Goal: Task Accomplishment & Management: Complete application form

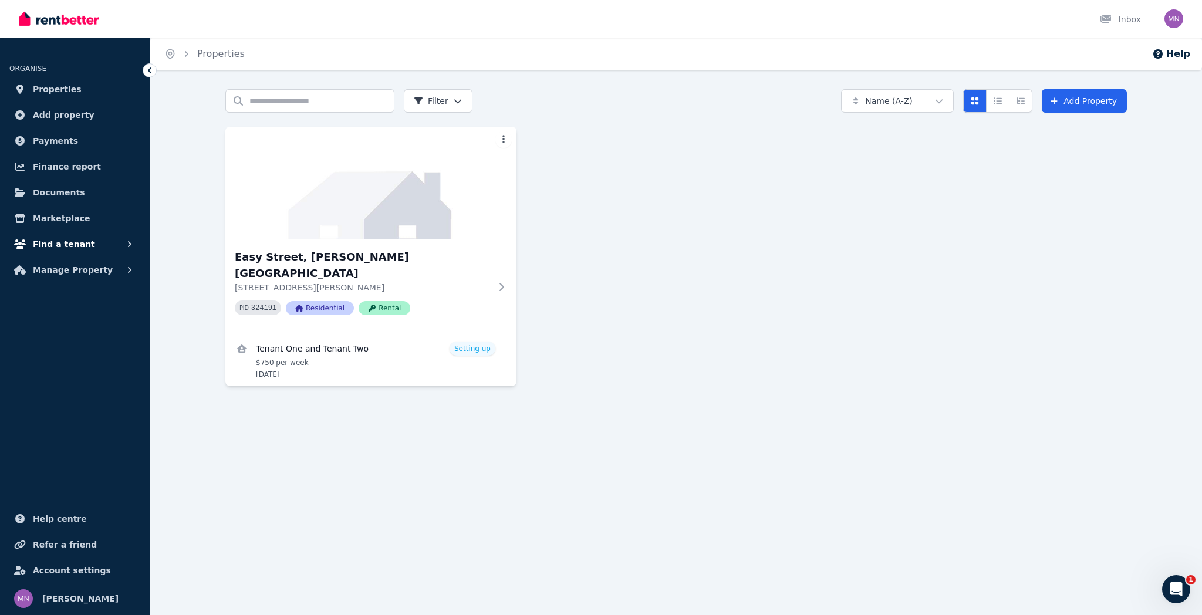
click at [78, 238] on span "Find a tenant" at bounding box center [64, 244] width 62 height 14
click at [70, 342] on span "Tenant checks" at bounding box center [91, 340] width 79 height 14
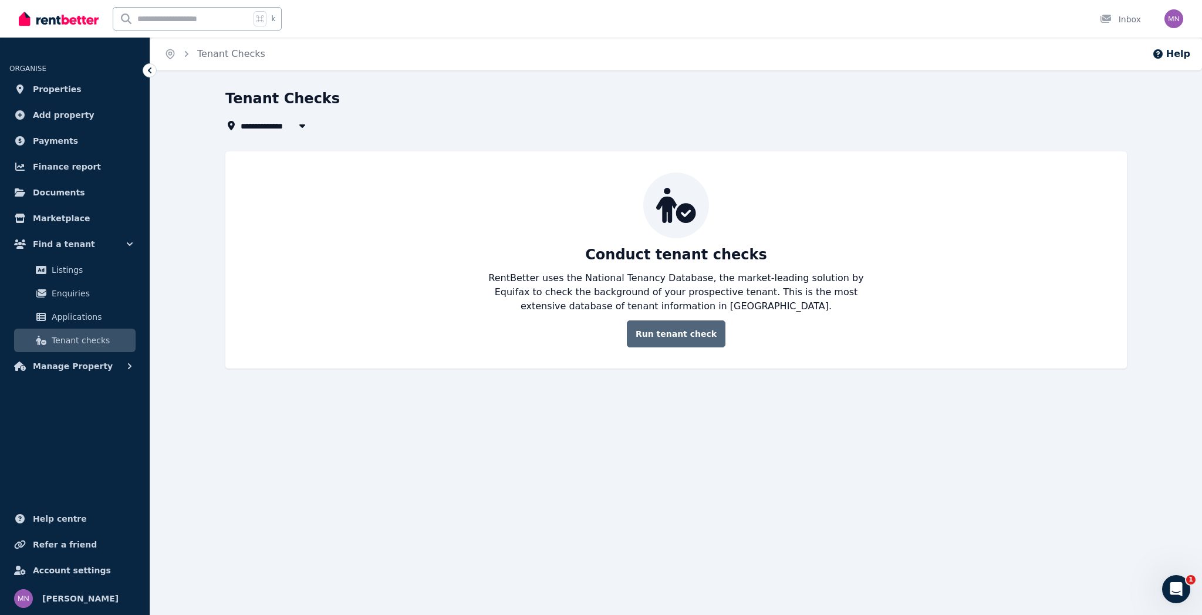
click at [677, 339] on link "Run tenant check" at bounding box center [676, 334] width 99 height 27
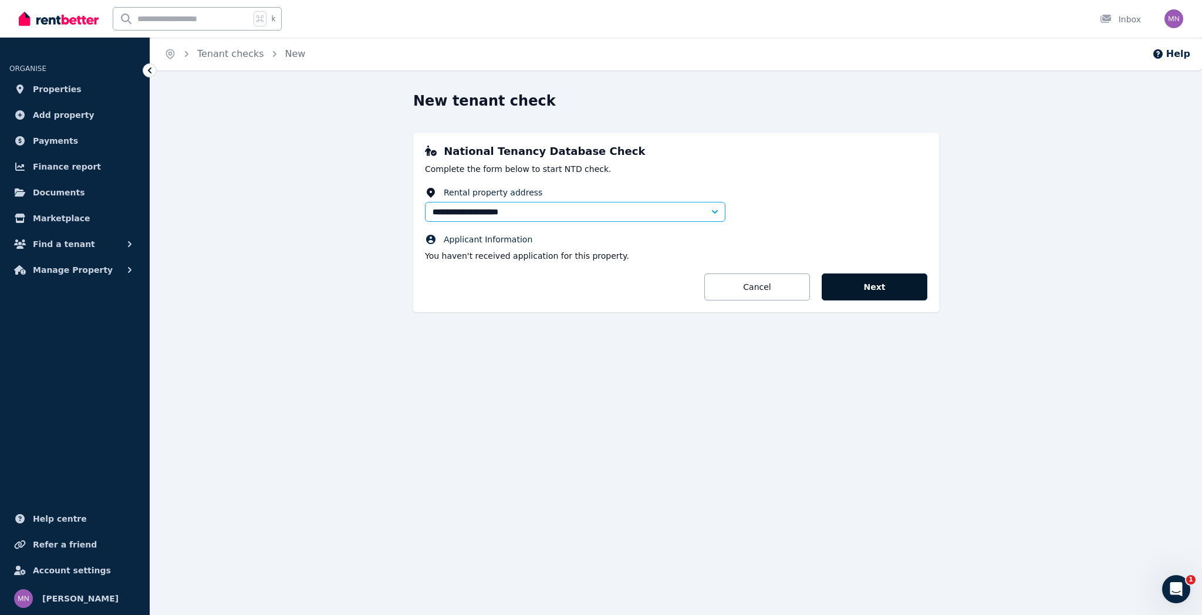
click at [858, 289] on button "Next" at bounding box center [875, 287] width 106 height 27
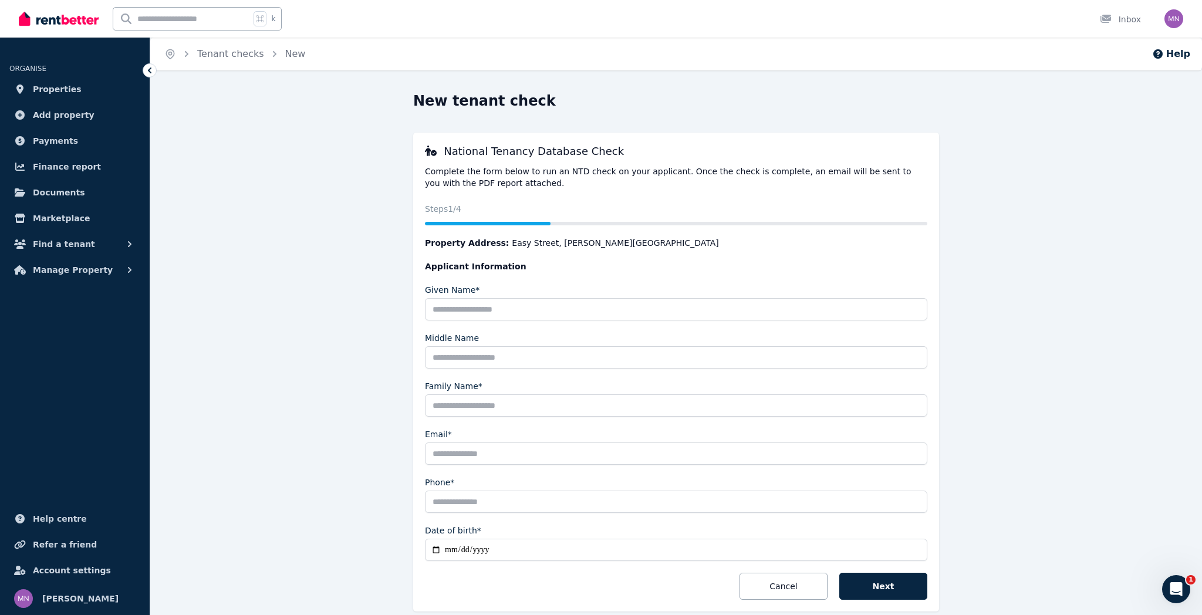
scroll to position [50, 0]
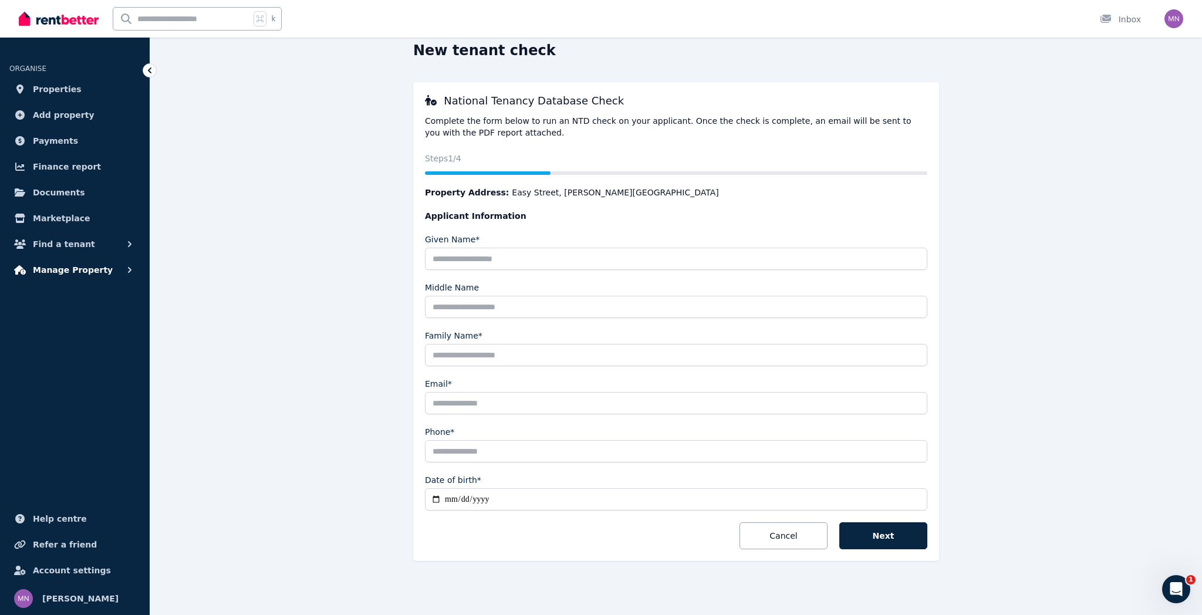
click at [94, 272] on span "Manage Property" at bounding box center [73, 270] width 80 height 14
click at [88, 240] on button "Find a tenant" at bounding box center [74, 243] width 131 height 23
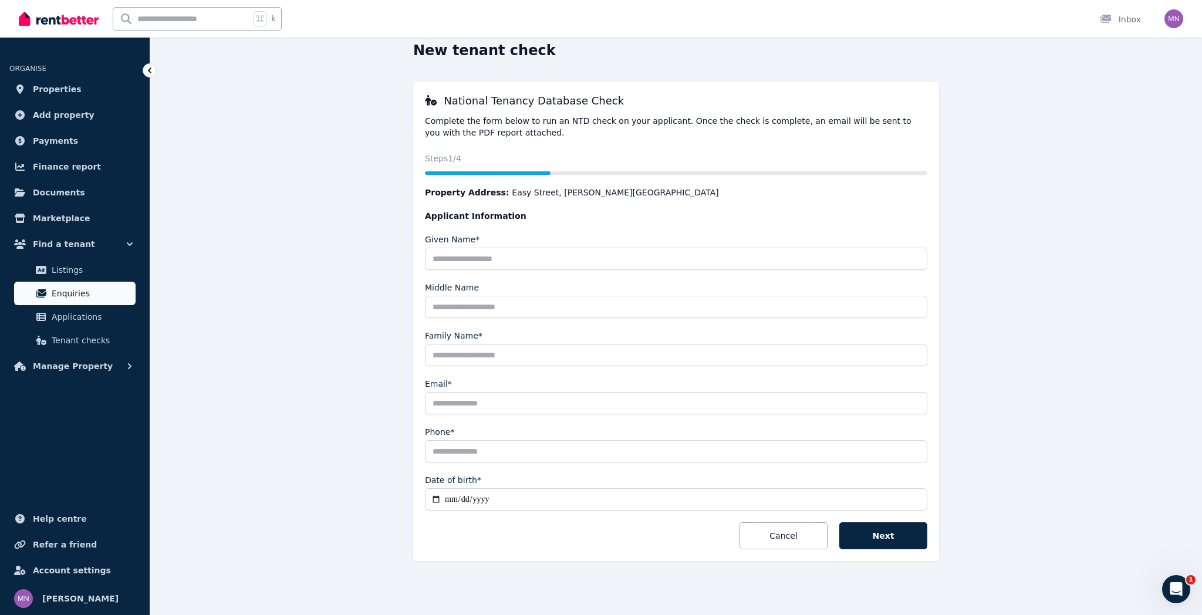
click at [61, 291] on span "Enquiries" at bounding box center [91, 293] width 79 height 14
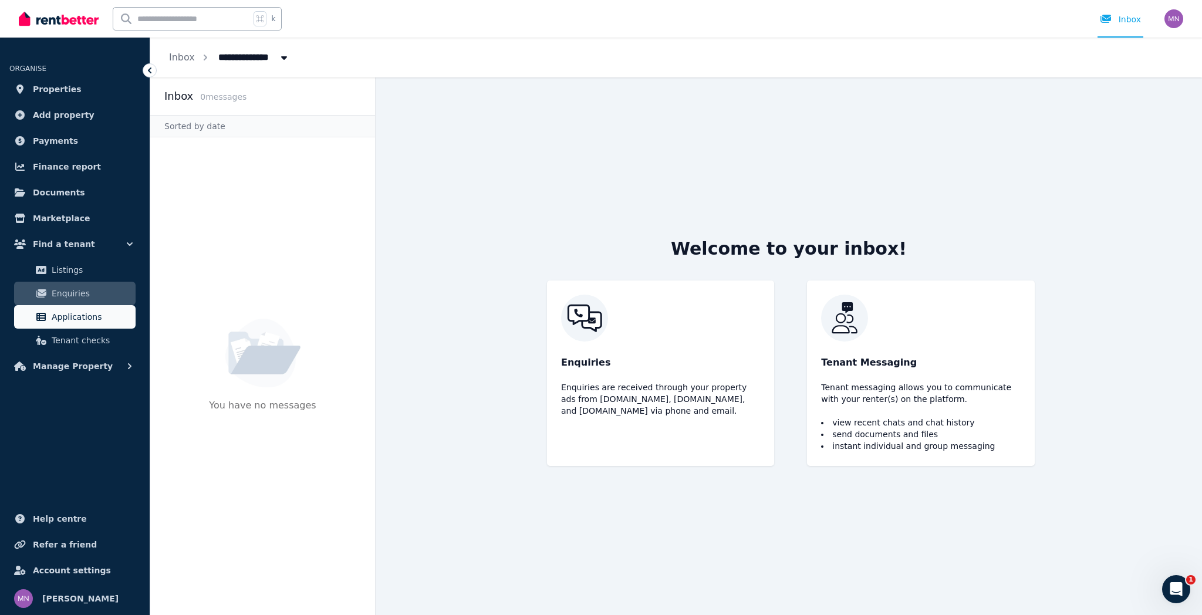
click at [79, 314] on span "Applications" at bounding box center [91, 317] width 79 height 14
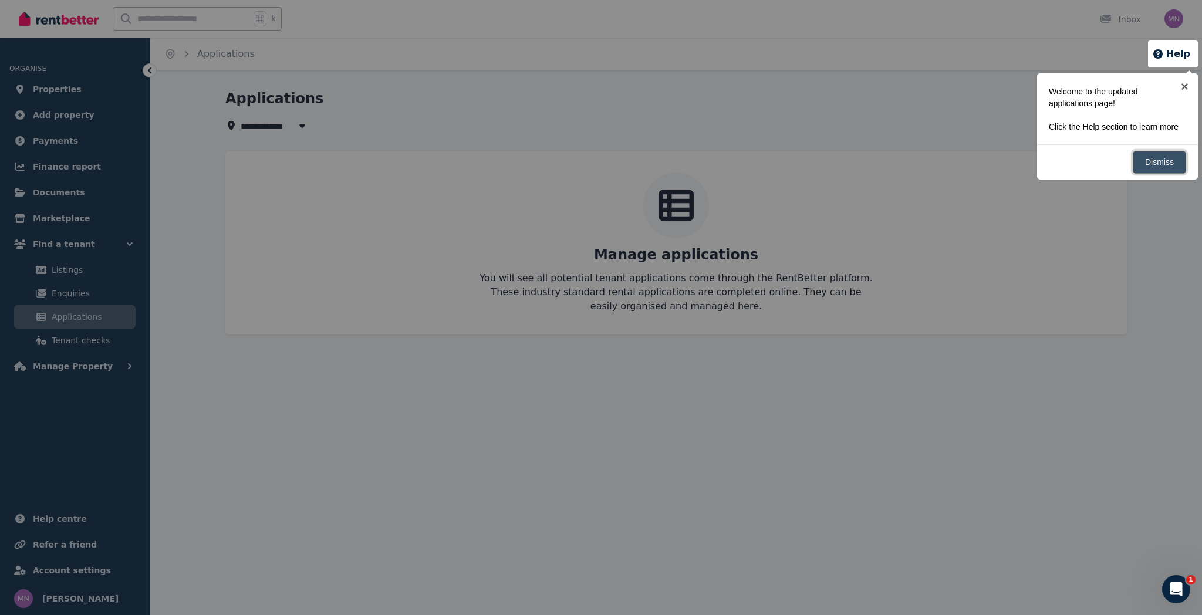
click at [1153, 172] on link "Dismiss" at bounding box center [1159, 162] width 53 height 23
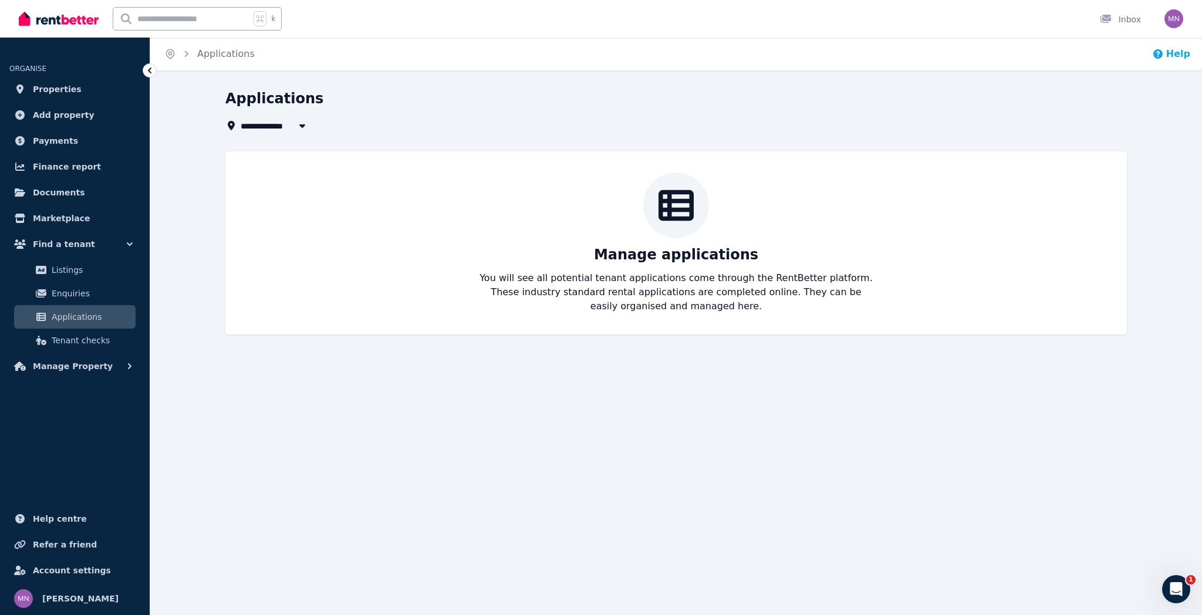
click at [1174, 58] on button "Help" at bounding box center [1171, 54] width 38 height 14
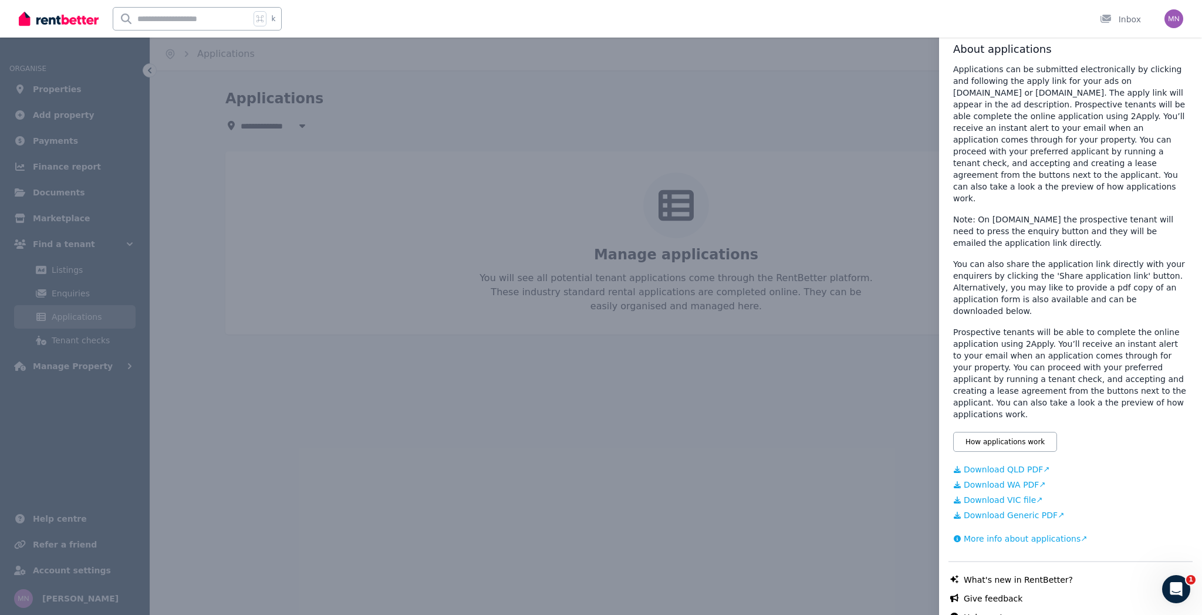
scroll to position [36, 0]
click at [1014, 429] on button "How applications work" at bounding box center [1005, 439] width 104 height 20
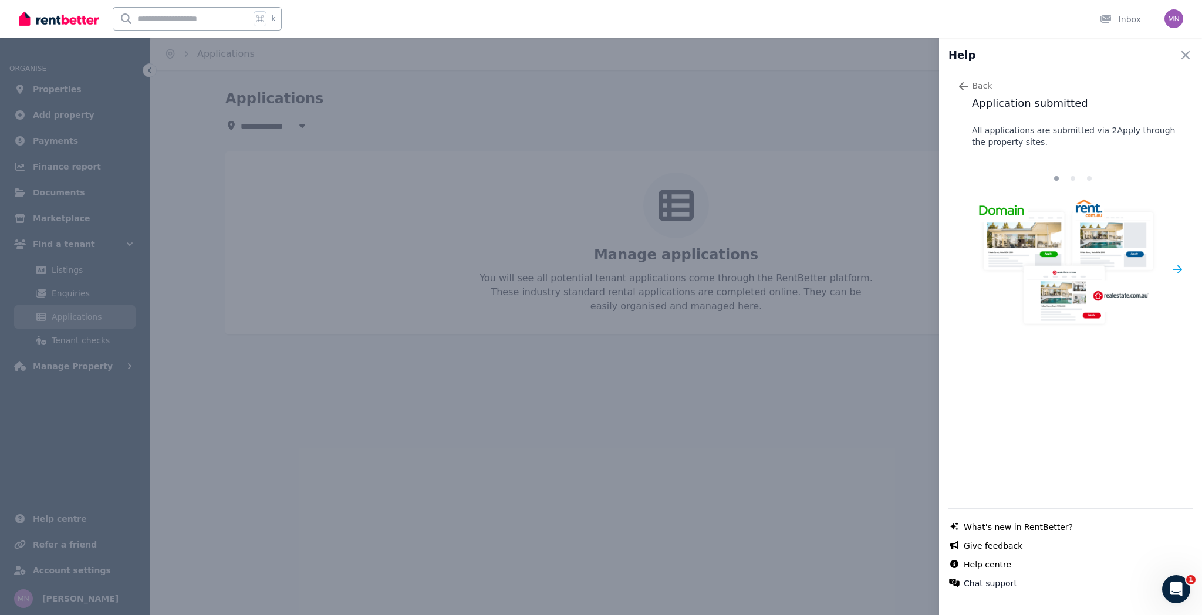
scroll to position [0, 0]
click at [962, 92] on icon "button" at bounding box center [964, 86] width 12 height 12
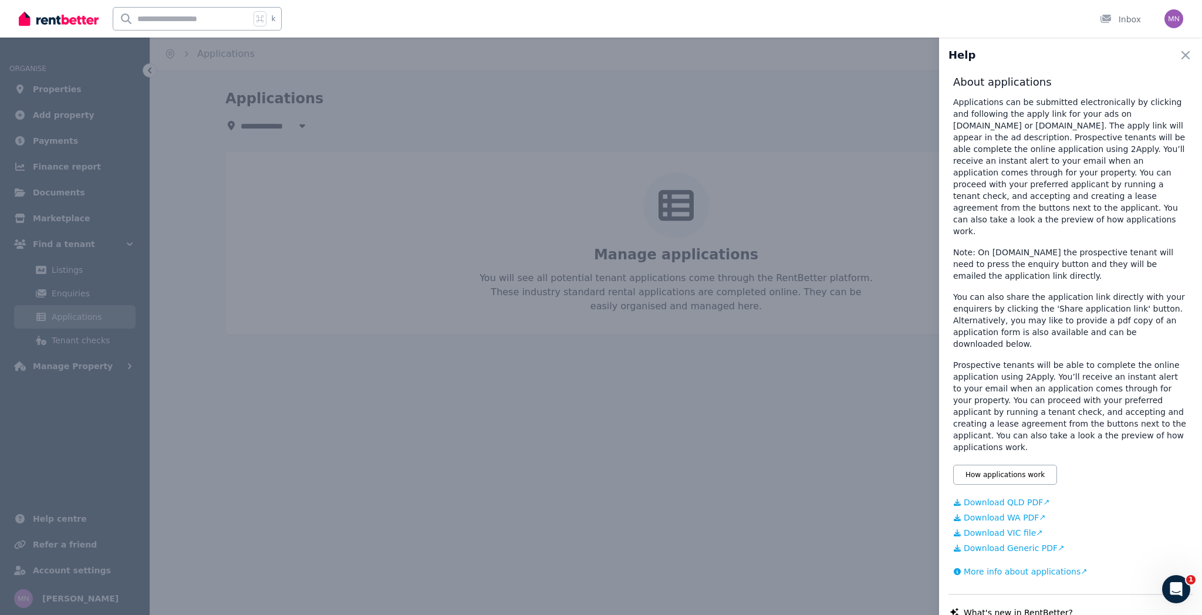
click at [1002, 542] on link "Download Generic PDF" at bounding box center [1070, 548] width 235 height 12
click at [61, 294] on div "Help Close panel About applications Applications can be submitted electronicall…" at bounding box center [601, 307] width 1202 height 615
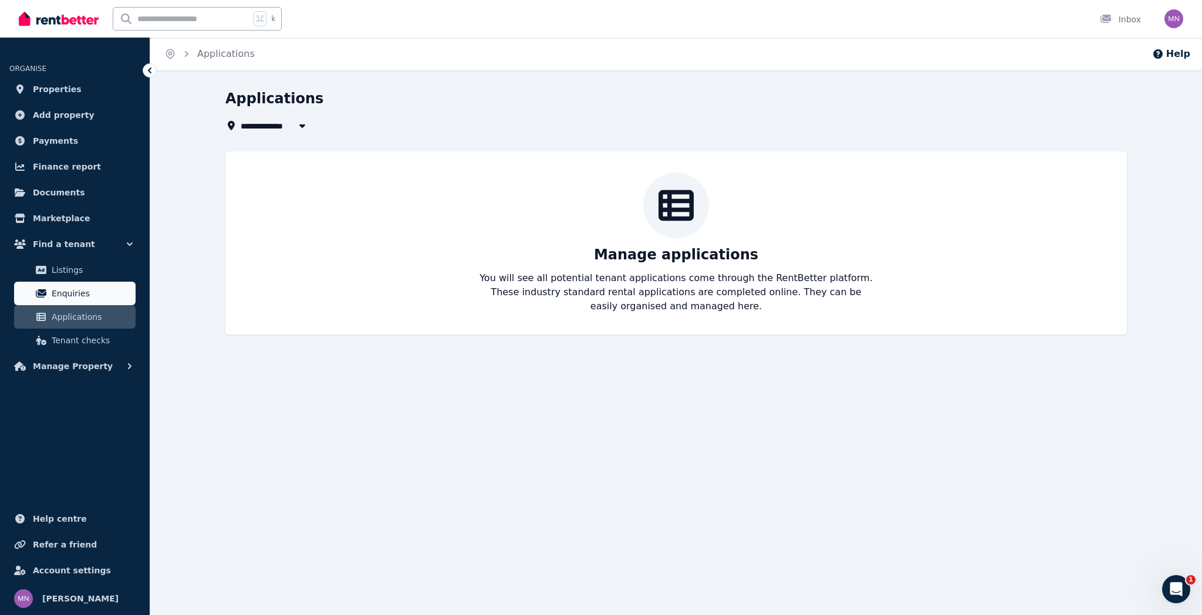
click at [74, 295] on span "Enquiries" at bounding box center [91, 293] width 79 height 14
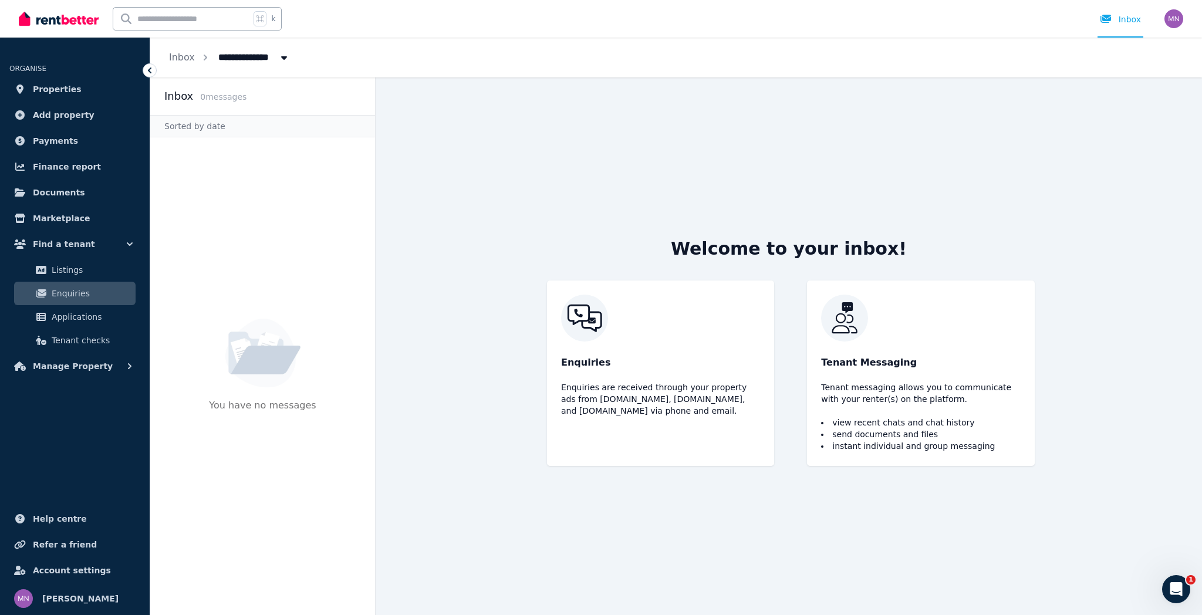
click at [278, 62] on icon "Breadcrumb" at bounding box center [284, 57] width 12 height 9
click at [270, 110] on span "Easy Street, [PERSON_NAME][GEOGRAPHIC_DATA]" at bounding box center [277, 105] width 119 height 12
type input "**********"
click at [289, 332] on img at bounding box center [262, 353] width 75 height 69
click at [74, 91] on span "Properties" at bounding box center [57, 89] width 49 height 14
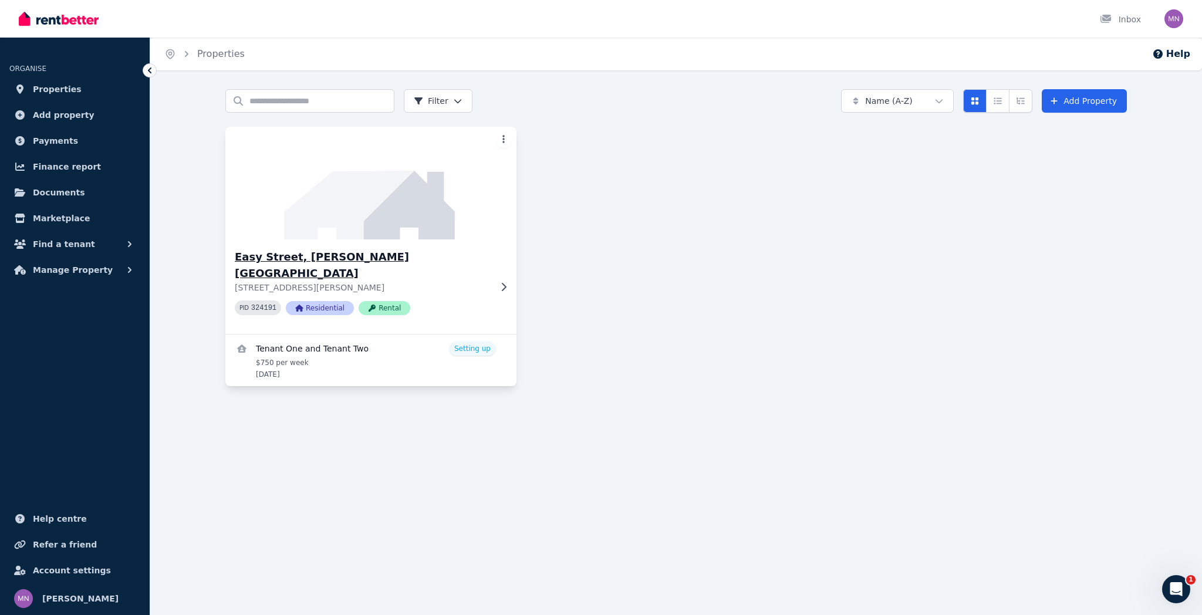
click at [342, 224] on img at bounding box center [371, 183] width 306 height 119
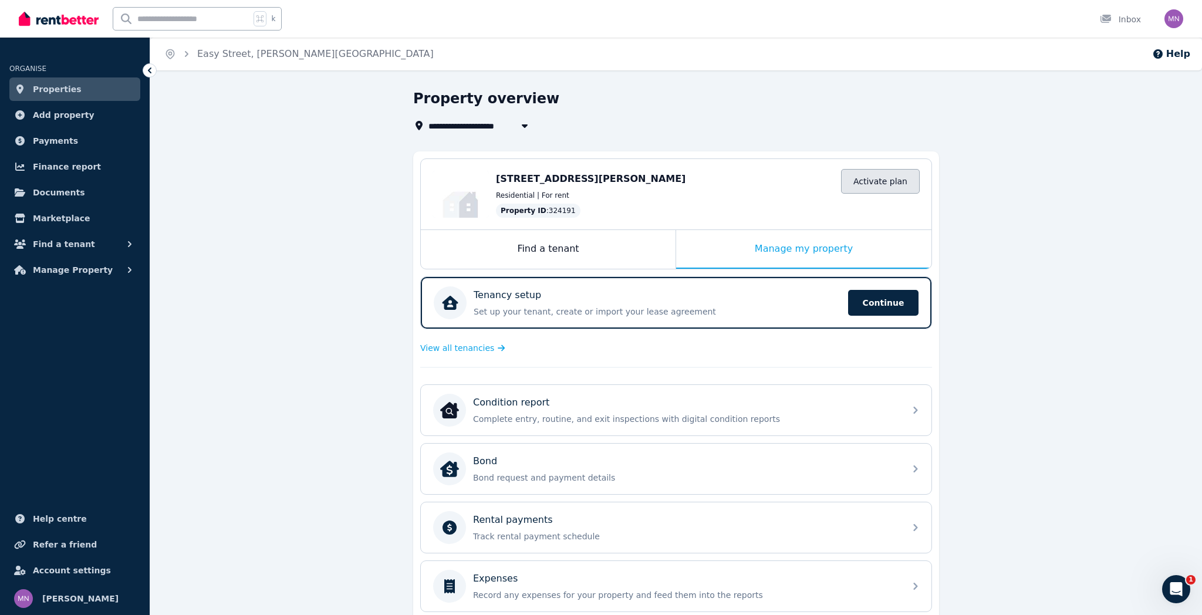
click at [891, 184] on link "Activate plan" at bounding box center [880, 181] width 79 height 25
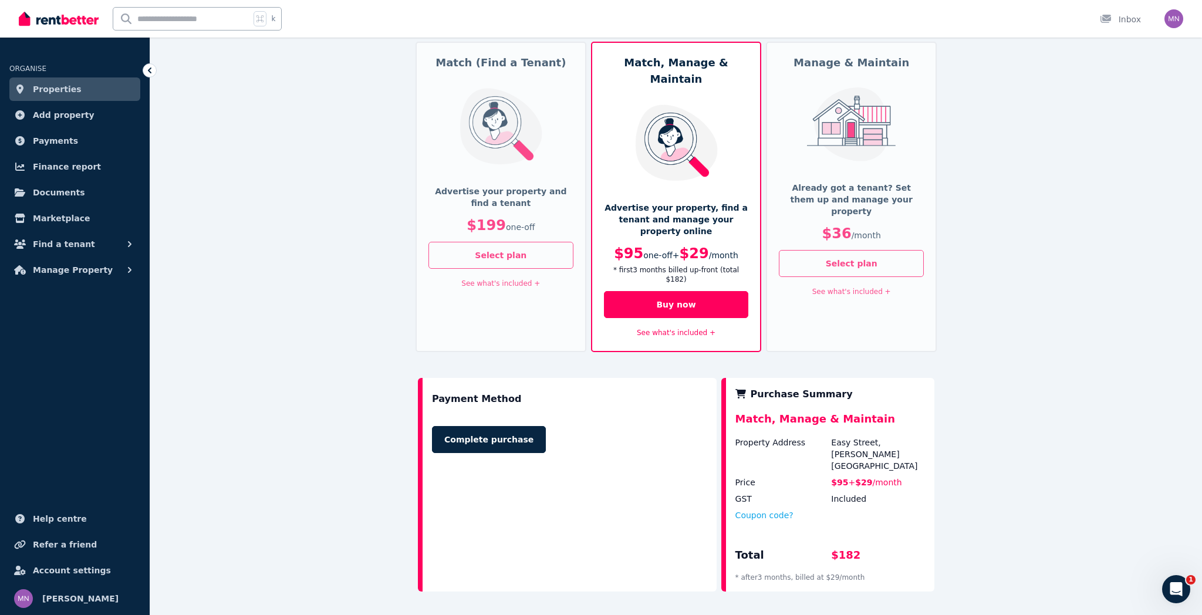
scroll to position [97, 0]
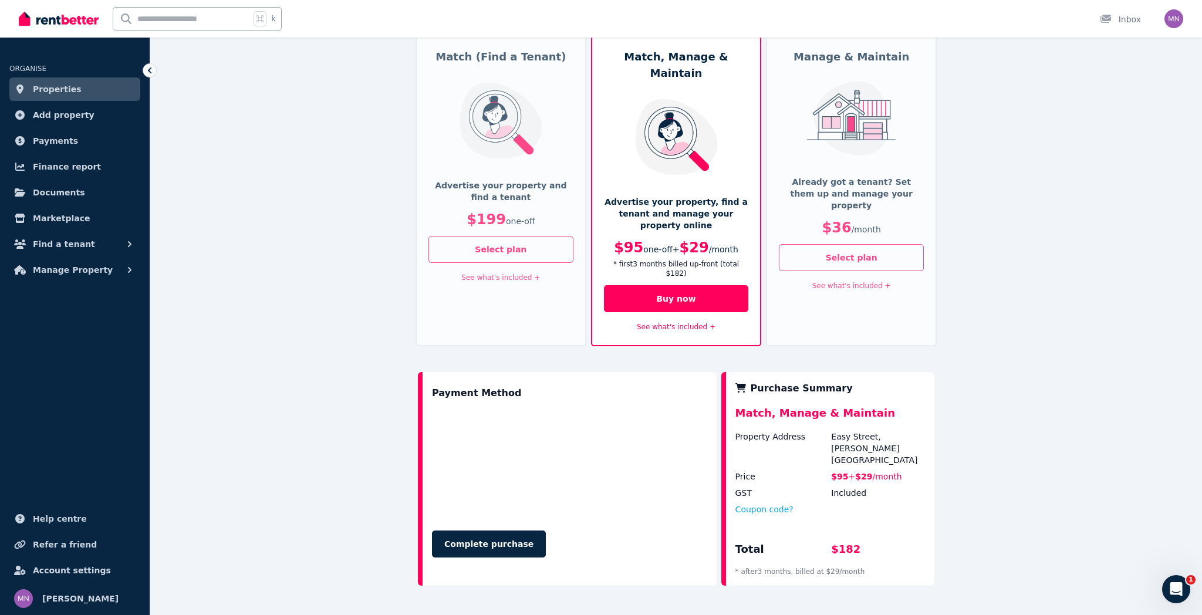
click at [835, 282] on link "See what's included +" at bounding box center [852, 286] width 79 height 8
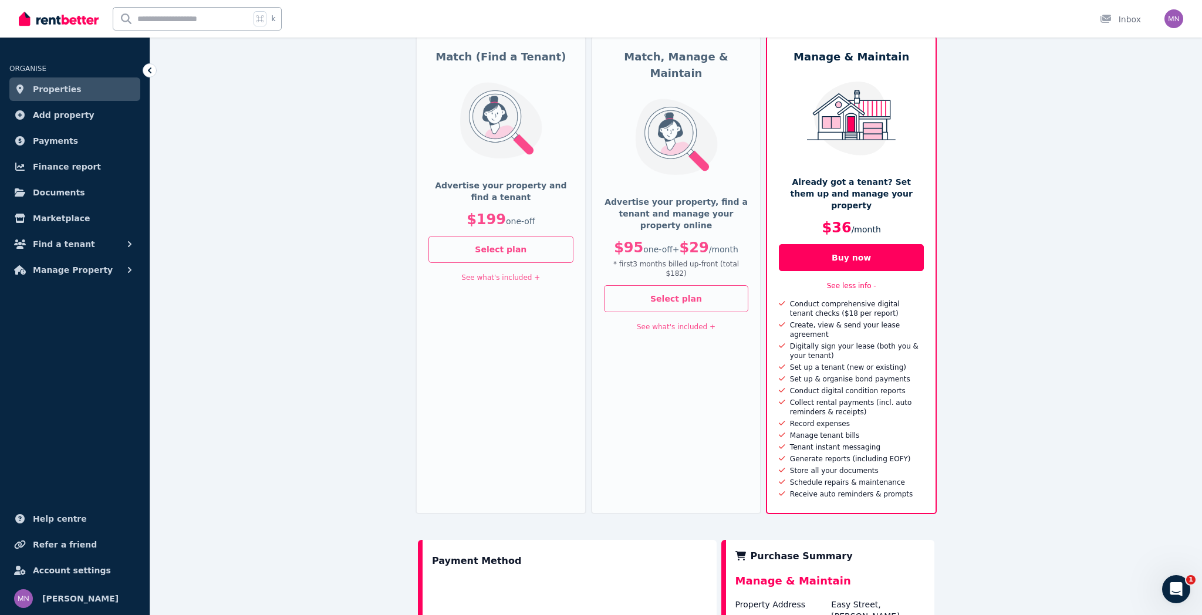
click at [709, 323] on link "See what's included +" at bounding box center [676, 327] width 79 height 8
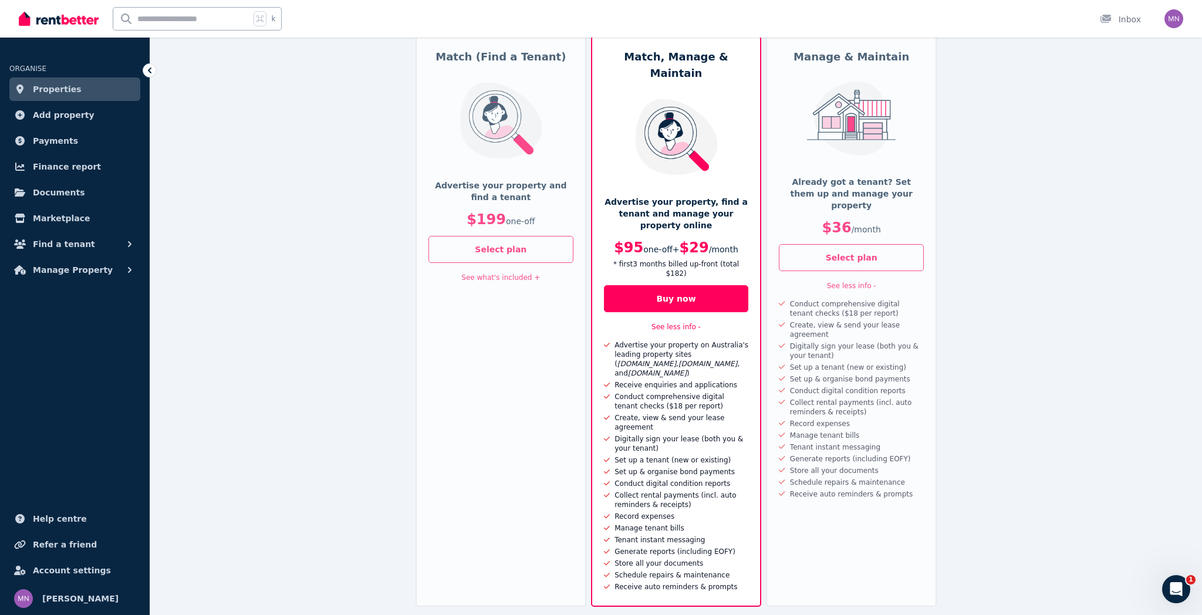
click at [532, 278] on link "See what's included +" at bounding box center [500, 278] width 79 height 8
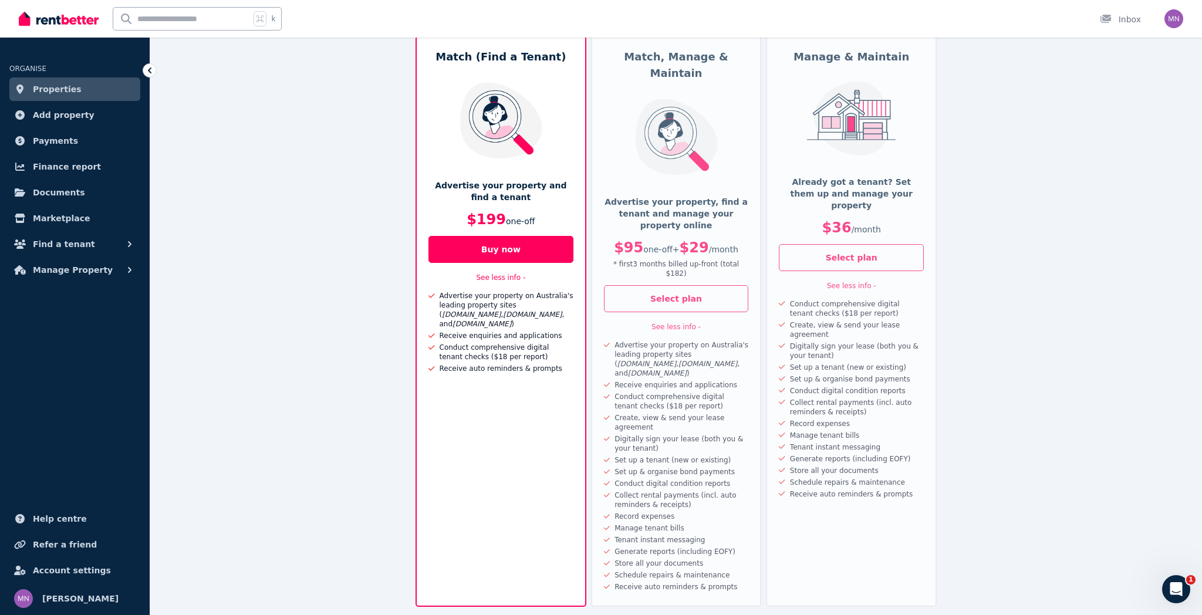
click at [847, 386] on div "Conduct digital condition reports" at bounding box center [846, 390] width 120 height 9
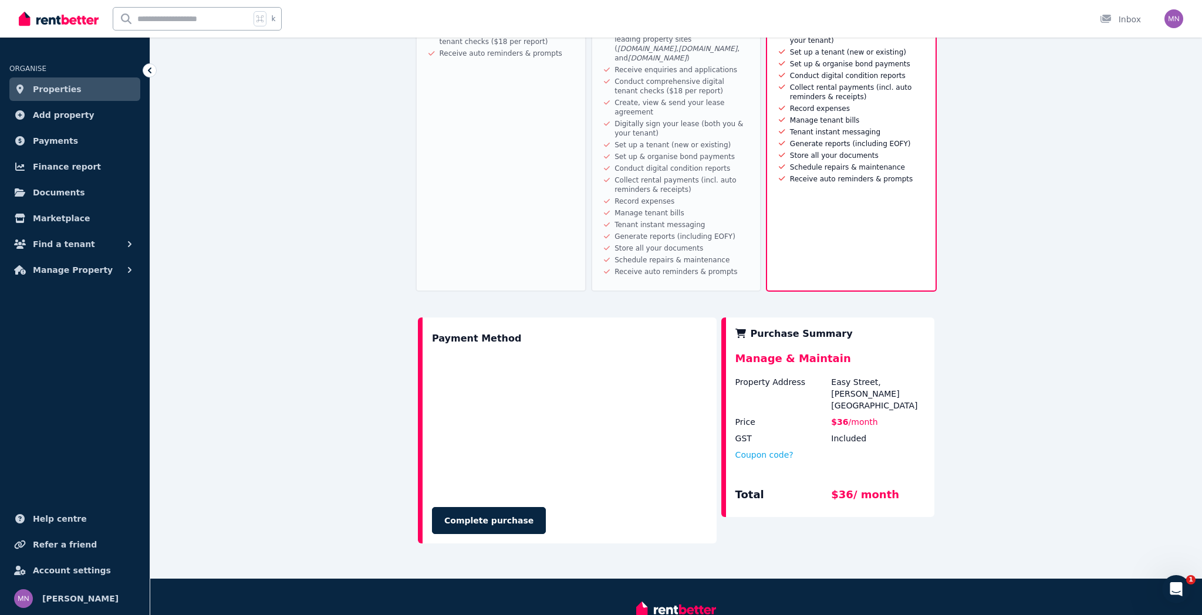
scroll to position [0, 0]
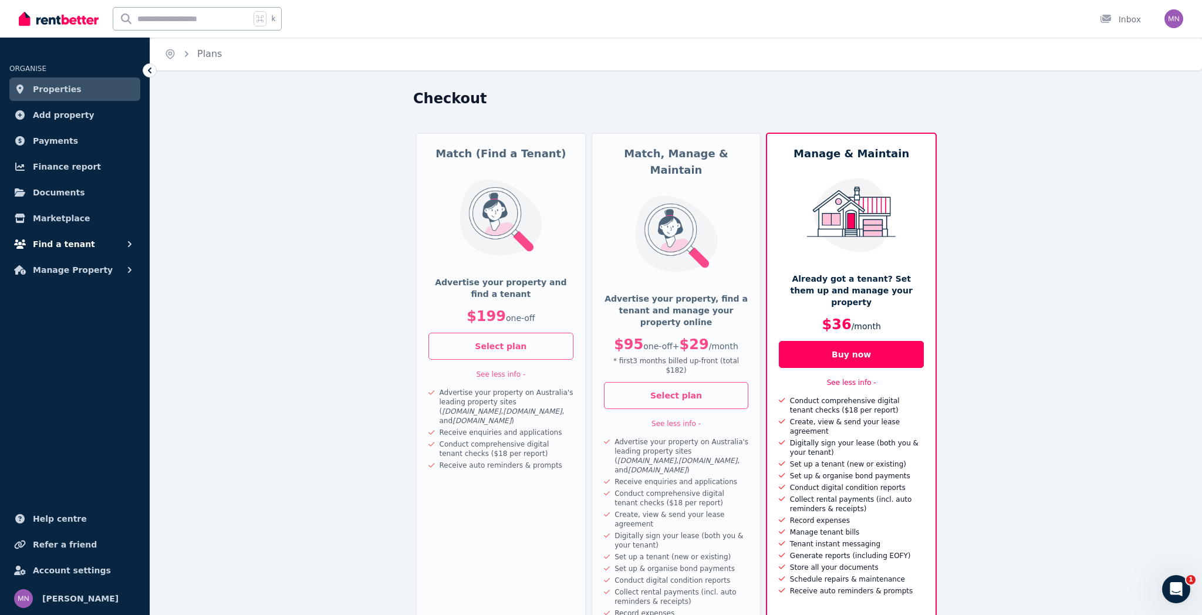
click at [79, 248] on span "Find a tenant" at bounding box center [64, 244] width 62 height 14
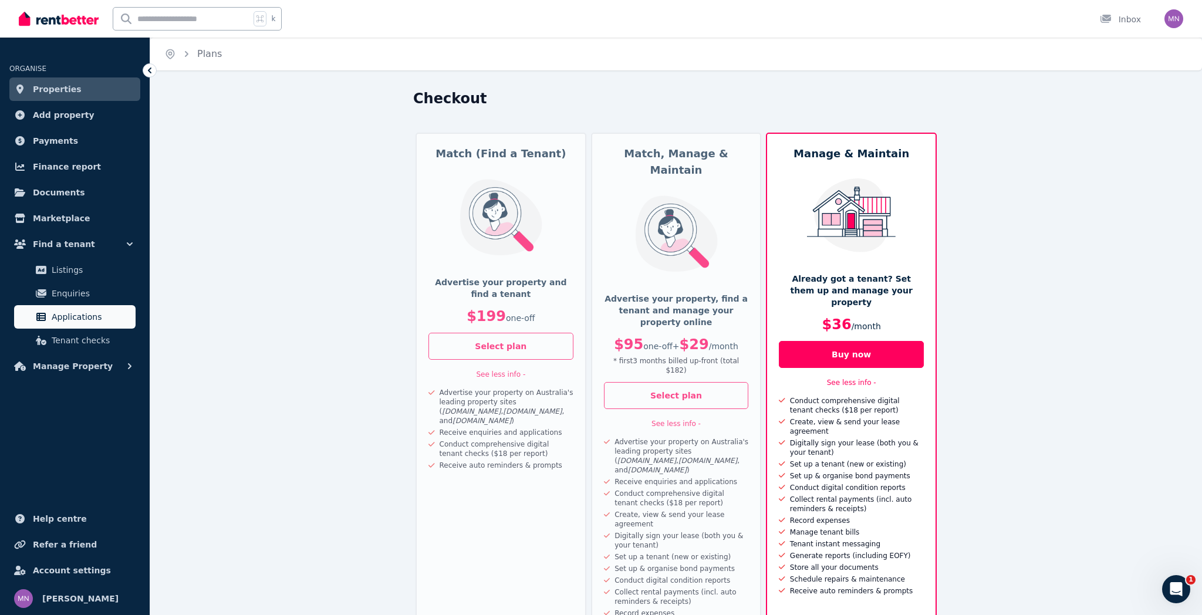
click at [85, 321] on span "Applications" at bounding box center [91, 317] width 79 height 14
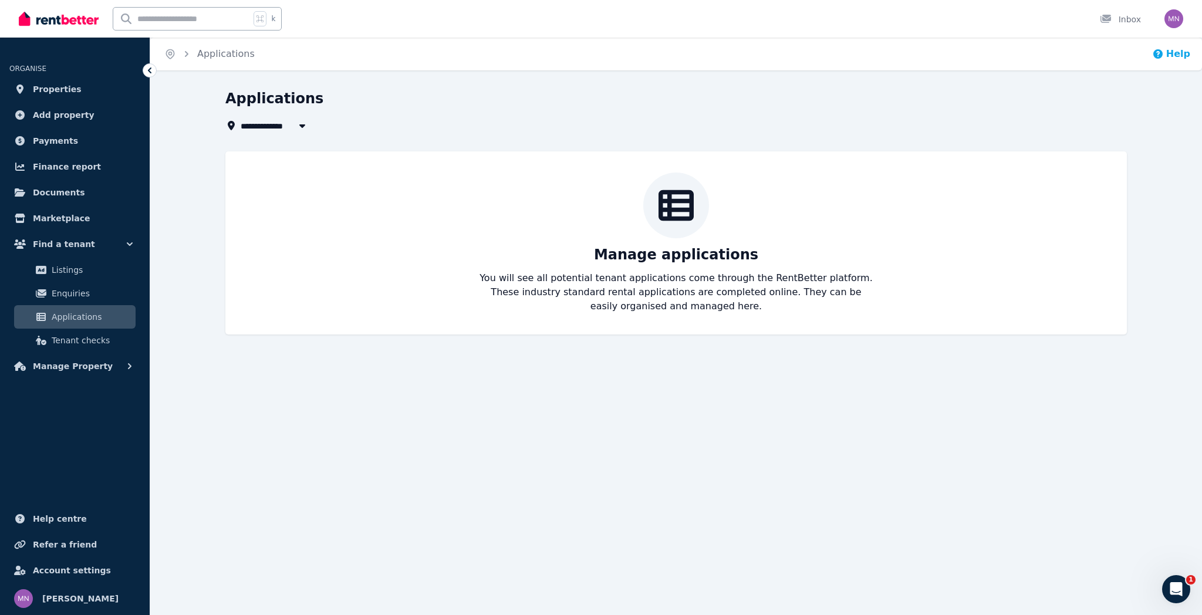
click at [1169, 59] on button "Help" at bounding box center [1171, 54] width 38 height 14
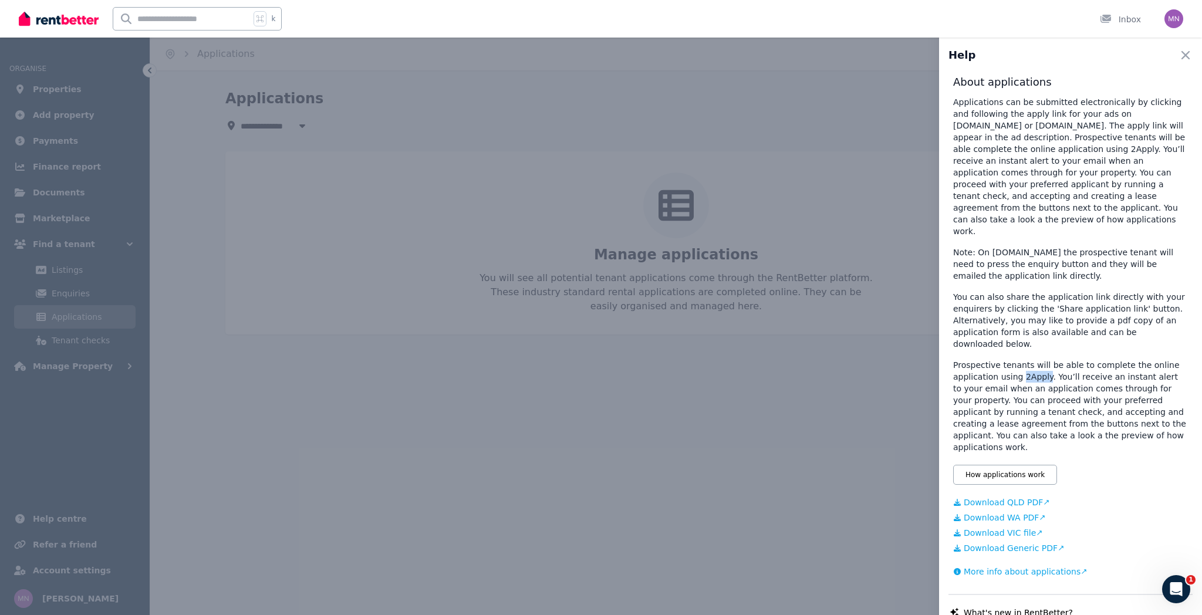
drag, startPoint x: 1022, startPoint y: 356, endPoint x: 1044, endPoint y: 358, distance: 23.0
click at [1044, 359] on p "Prospective tenants will be able to complete the online application using 2Appl…" at bounding box center [1070, 406] width 235 height 94
copy p "2Apply"
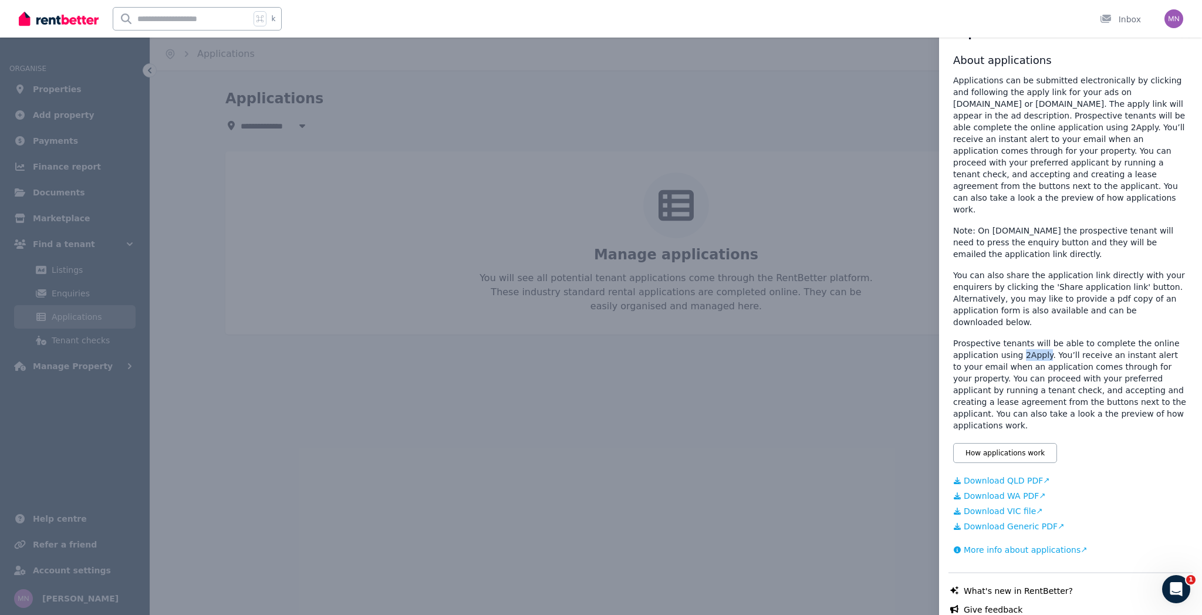
scroll to position [25, 0]
click at [1100, 350] on p "Prospective tenants will be able to complete the online application using 2Appl…" at bounding box center [1070, 381] width 235 height 94
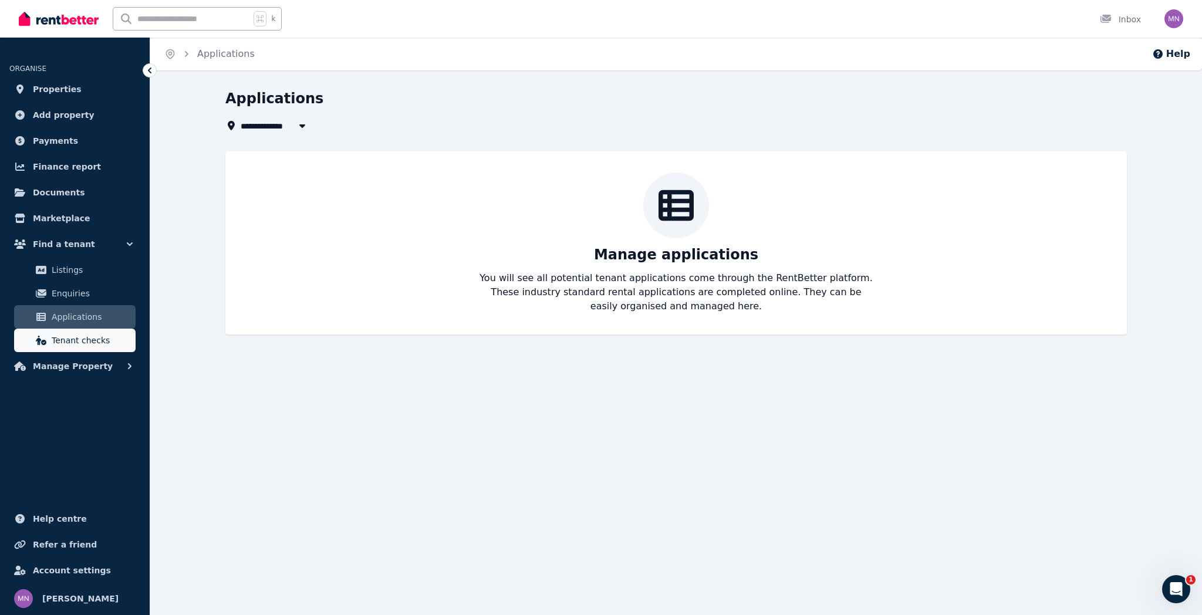
click at [96, 342] on span "Tenant checks" at bounding box center [91, 340] width 79 height 14
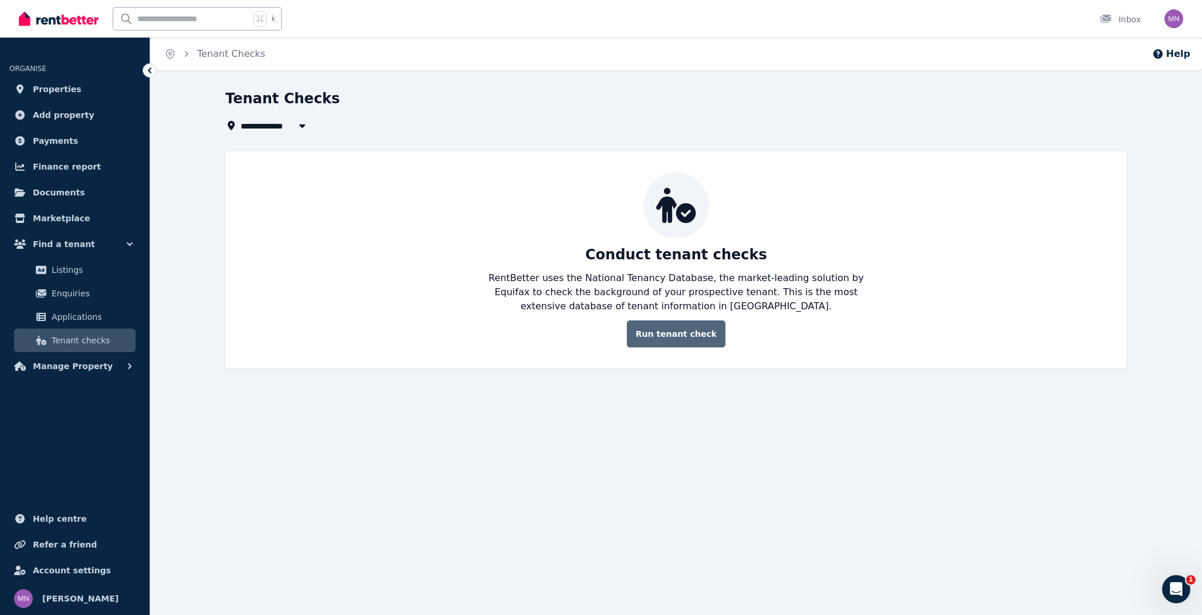
click at [695, 332] on link "Run tenant check" at bounding box center [676, 334] width 99 height 27
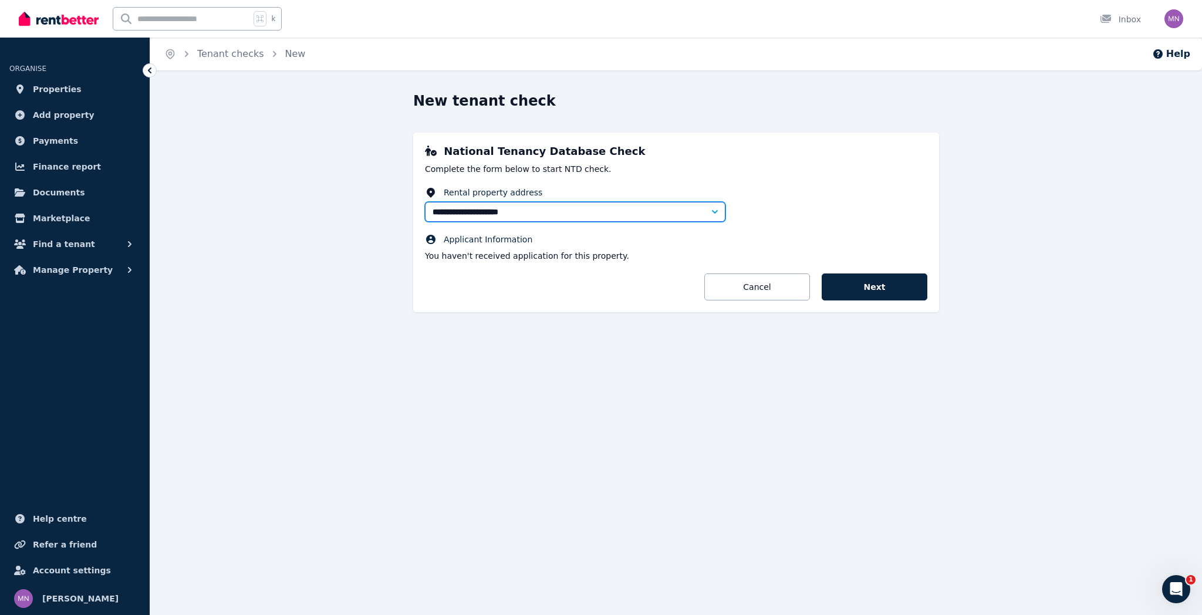
click at [653, 213] on input "**********" at bounding box center [575, 212] width 301 height 20
click at [718, 215] on icon "button" at bounding box center [715, 212] width 12 height 12
type input "**********"
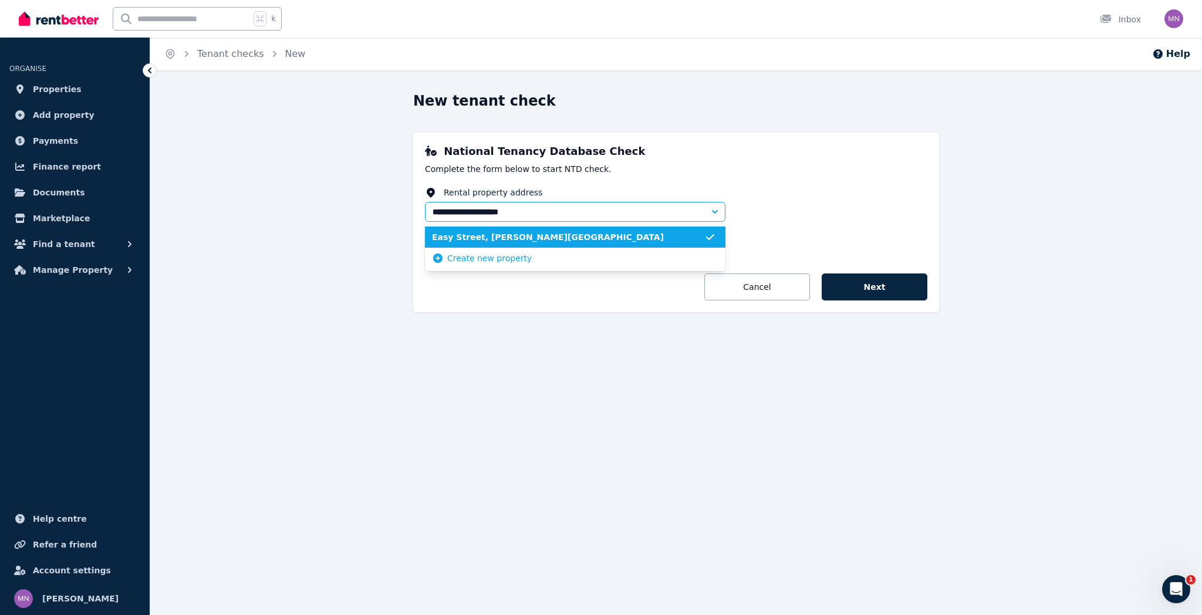
click at [770, 218] on fieldset "**********" at bounding box center [676, 224] width 503 height 75
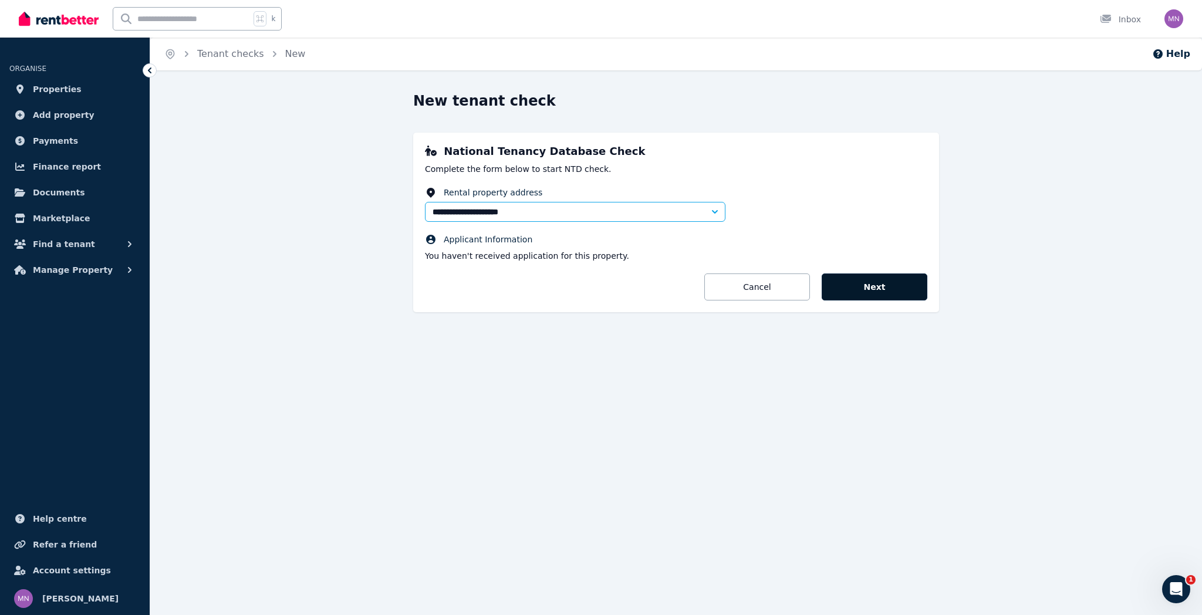
click at [857, 284] on button "Next" at bounding box center [875, 287] width 106 height 27
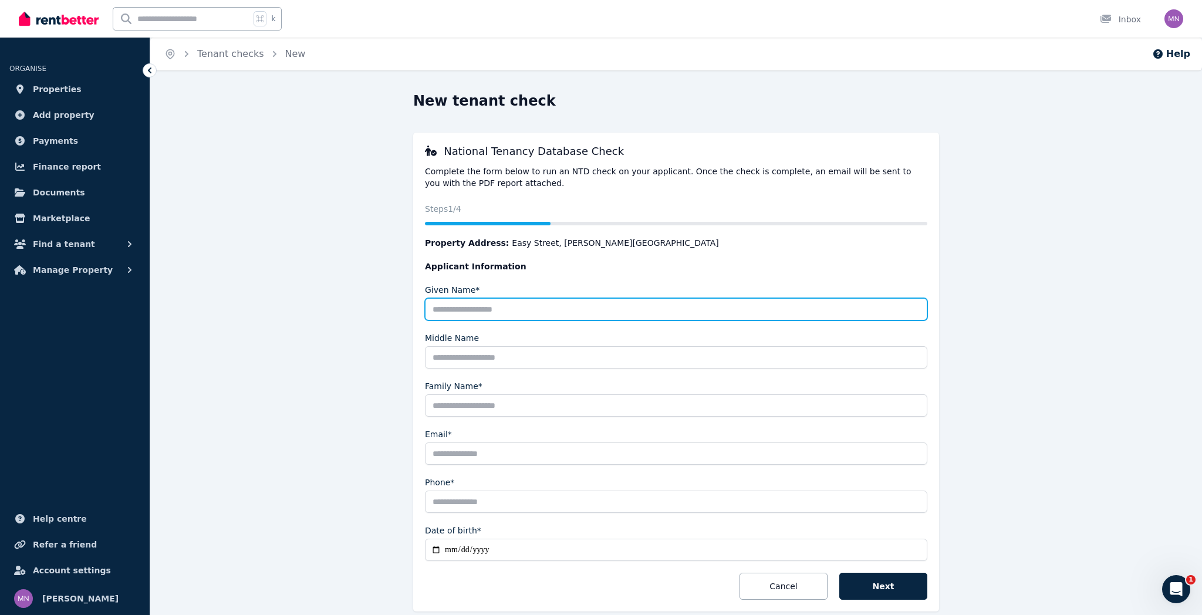
click at [470, 304] on input "Given Name*" at bounding box center [676, 309] width 503 height 22
type input "****"
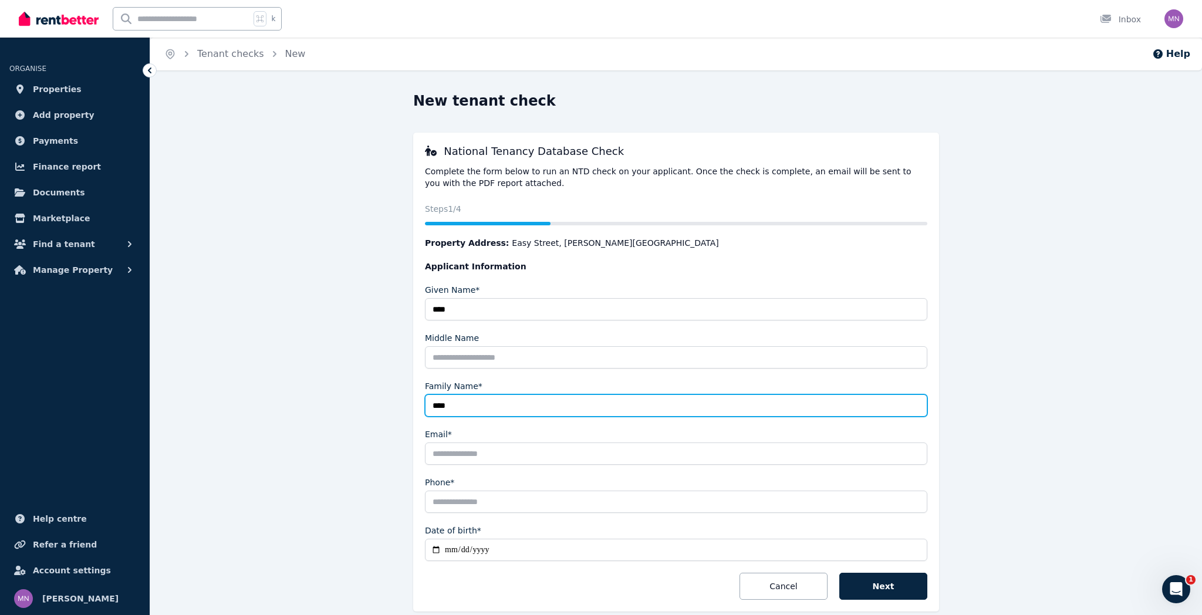
type input "****"
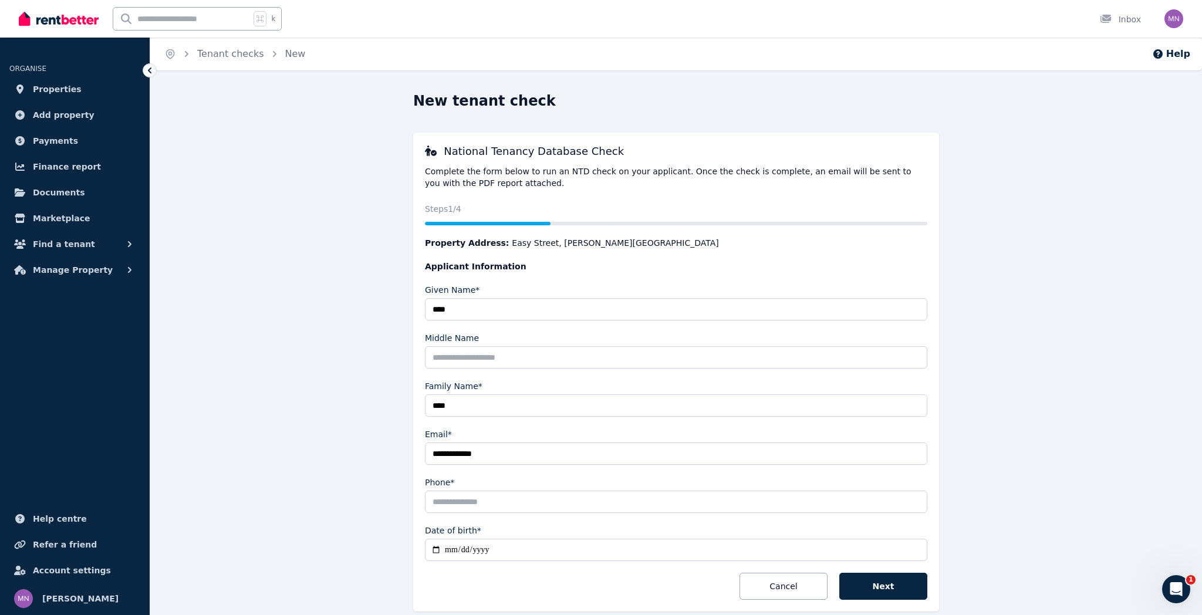
type input "**********"
click at [862, 585] on button "Next" at bounding box center [884, 586] width 88 height 27
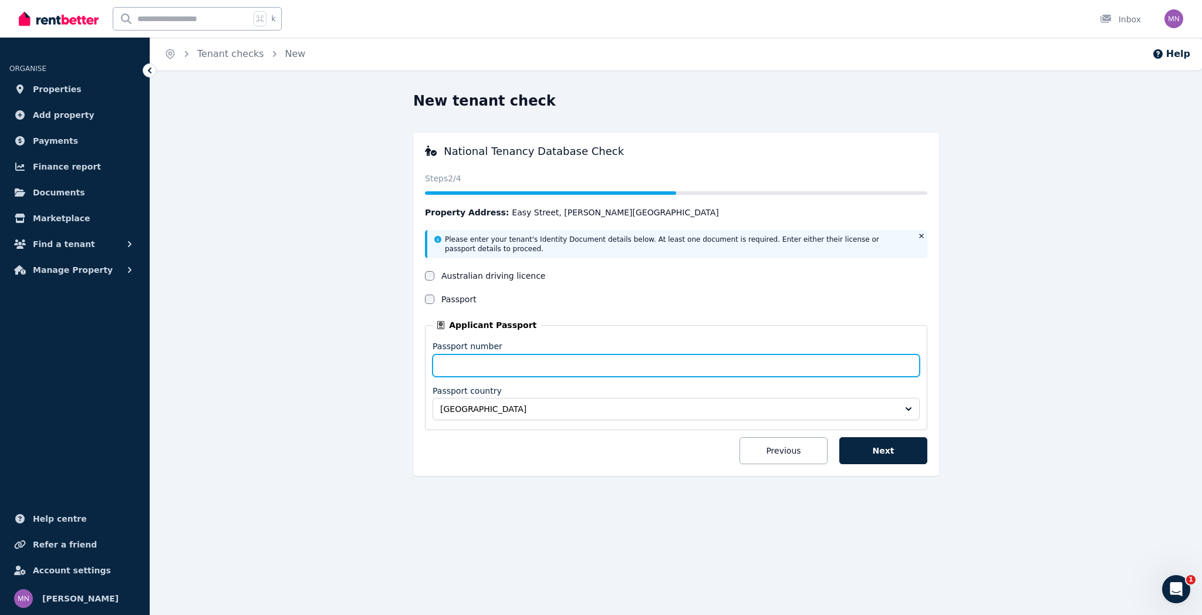
click at [471, 363] on input "Passport number" at bounding box center [676, 366] width 487 height 22
type input "*********"
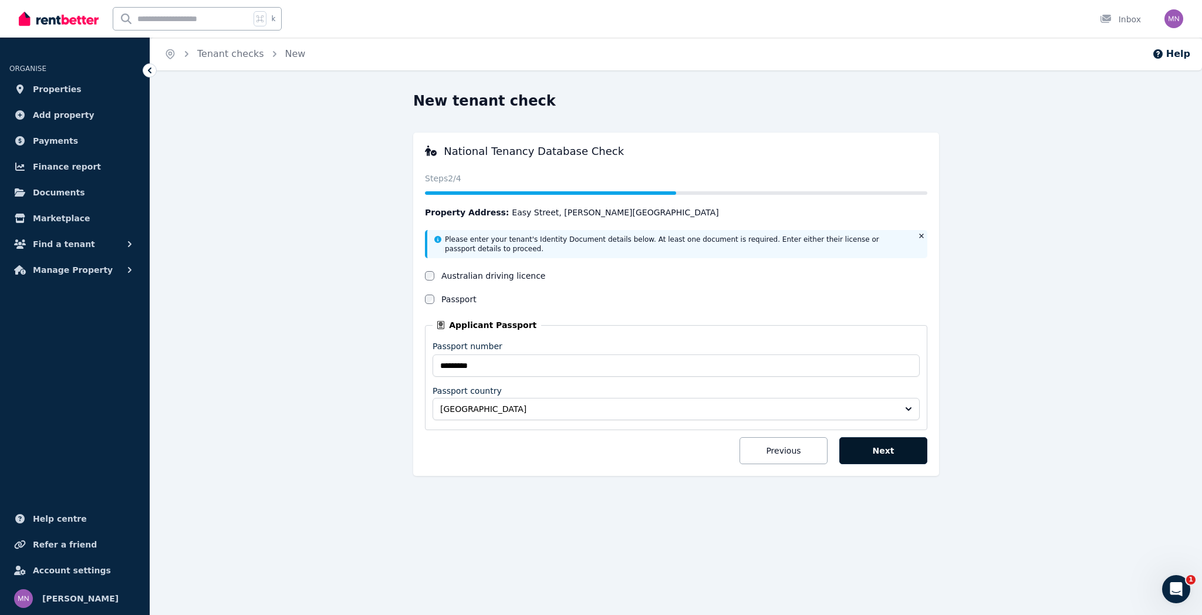
click at [858, 448] on button "Next" at bounding box center [884, 450] width 88 height 27
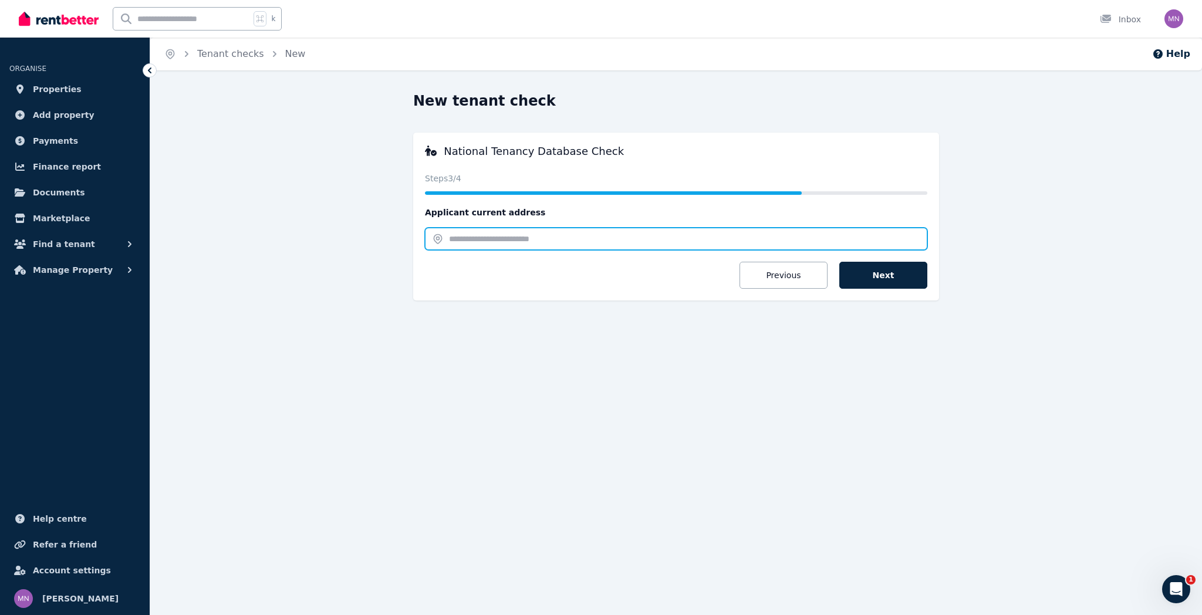
click at [530, 241] on input "text" at bounding box center [676, 239] width 503 height 22
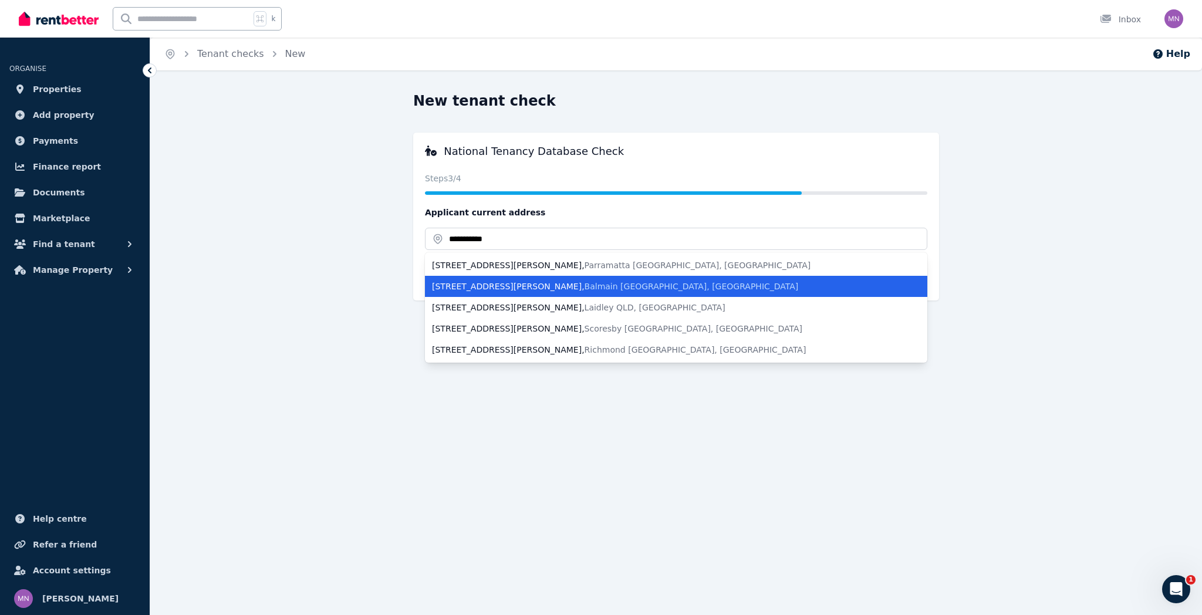
click at [585, 288] on span "Balmain [GEOGRAPHIC_DATA], [GEOGRAPHIC_DATA]" at bounding box center [692, 286] width 214 height 9
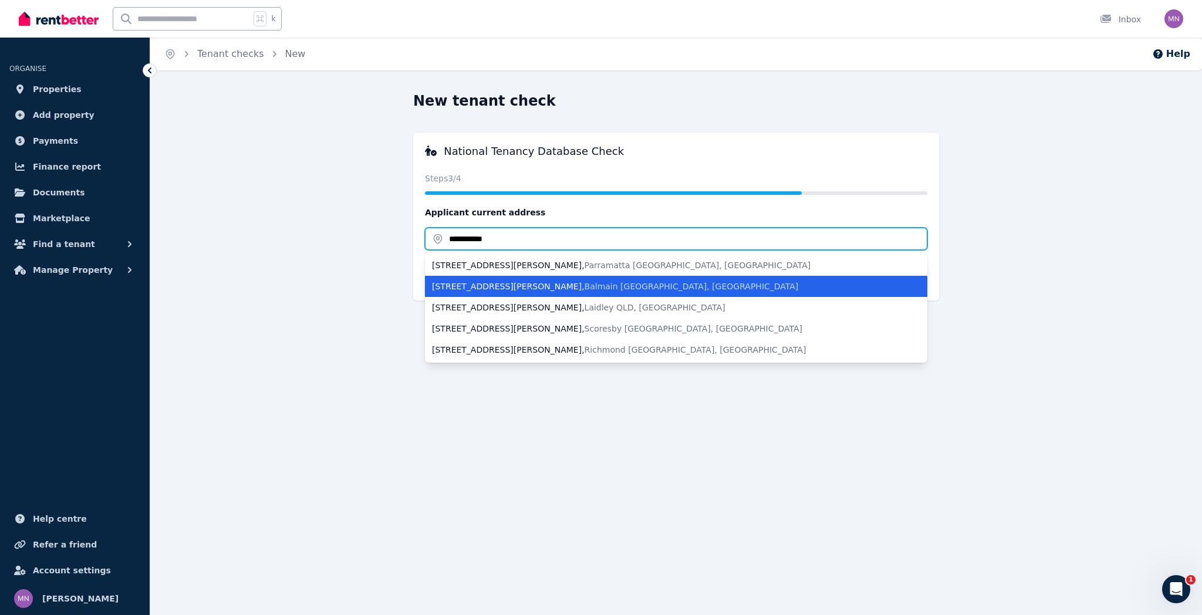
type input "**********"
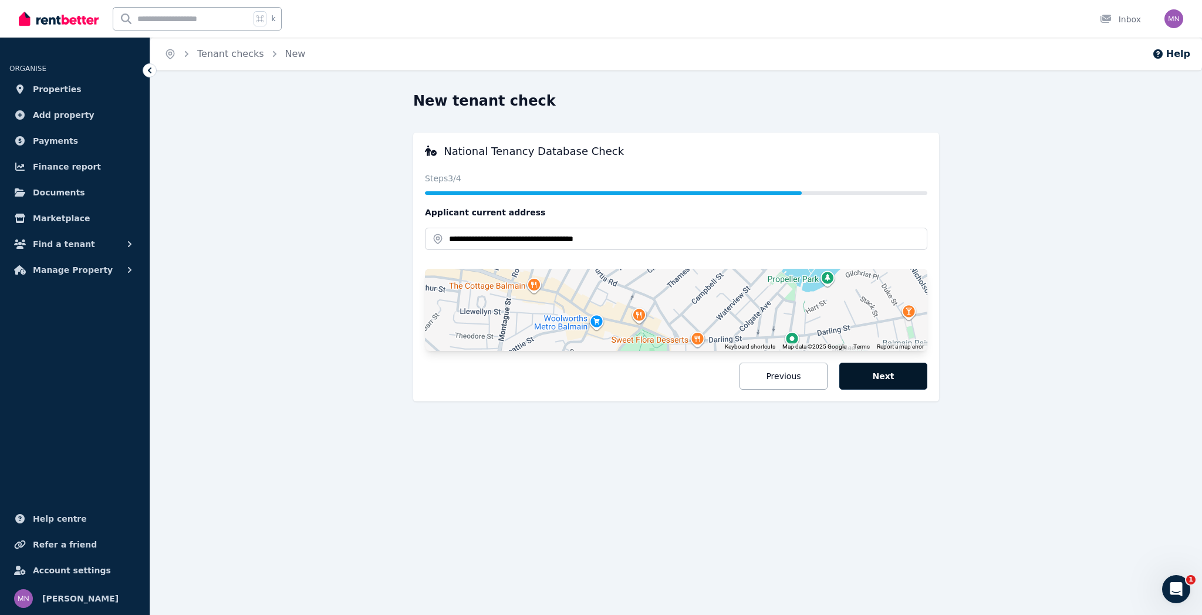
click at [888, 382] on button "Next" at bounding box center [884, 376] width 88 height 27
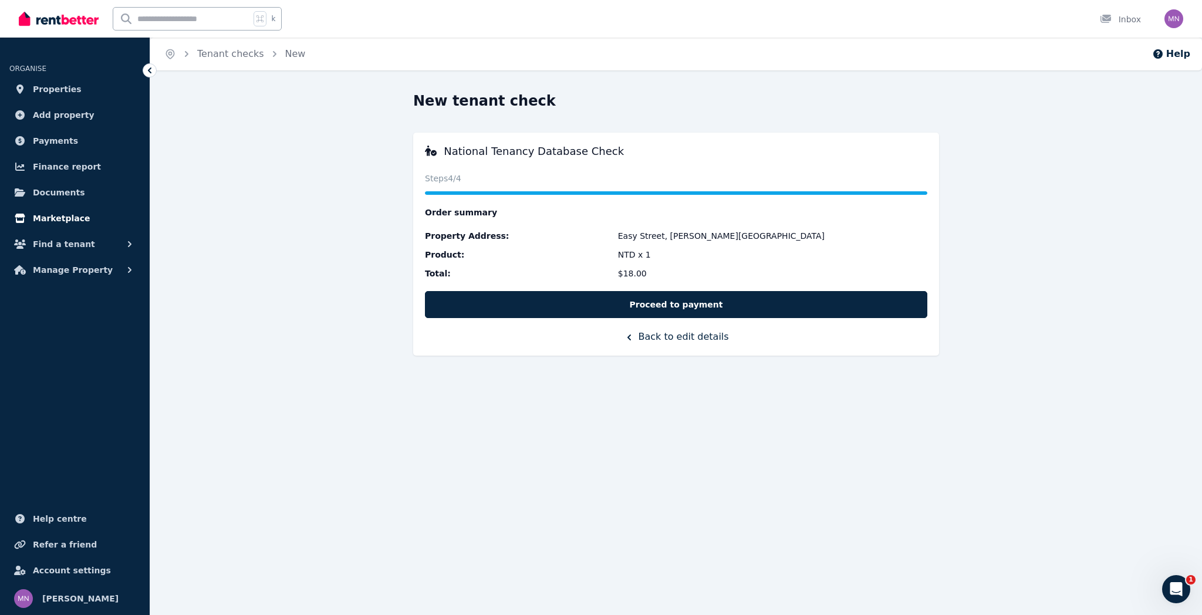
click at [58, 222] on span "Marketplace" at bounding box center [61, 218] width 57 height 14
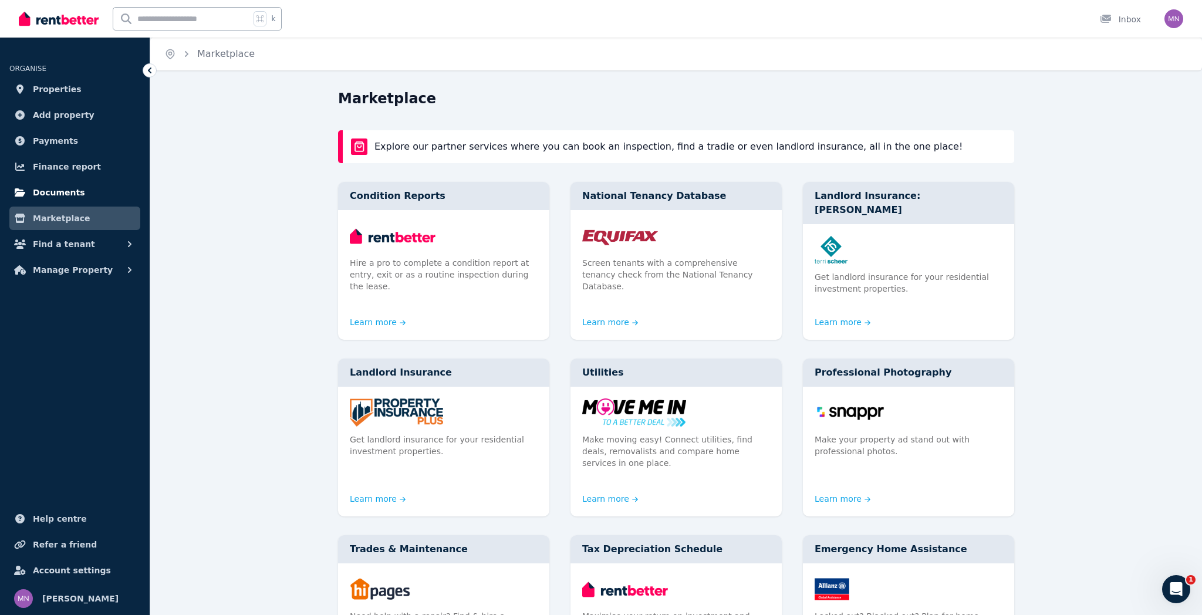
click at [54, 187] on span "Documents" at bounding box center [59, 193] width 52 height 14
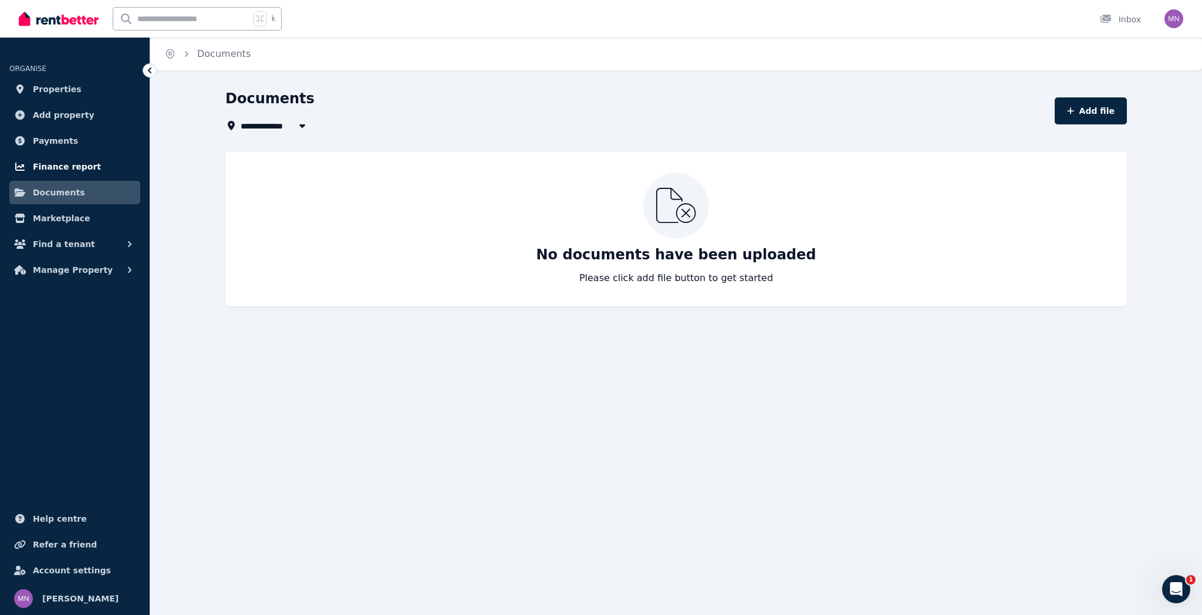
click at [87, 165] on span "Finance report" at bounding box center [67, 167] width 68 height 14
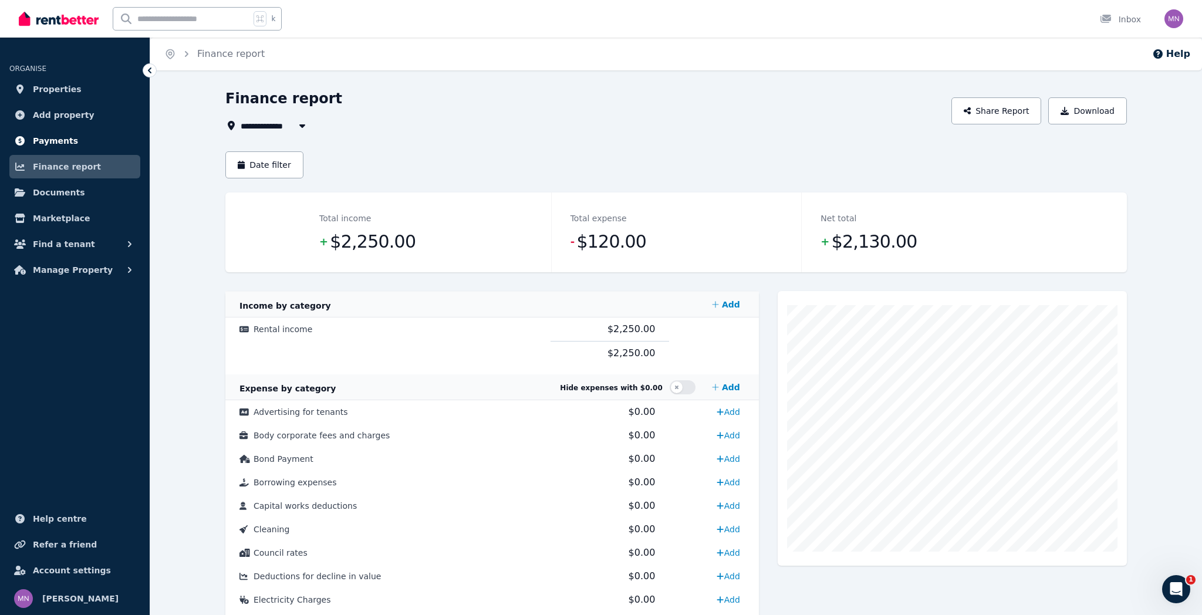
click at [77, 147] on link "Payments" at bounding box center [74, 140] width 131 height 23
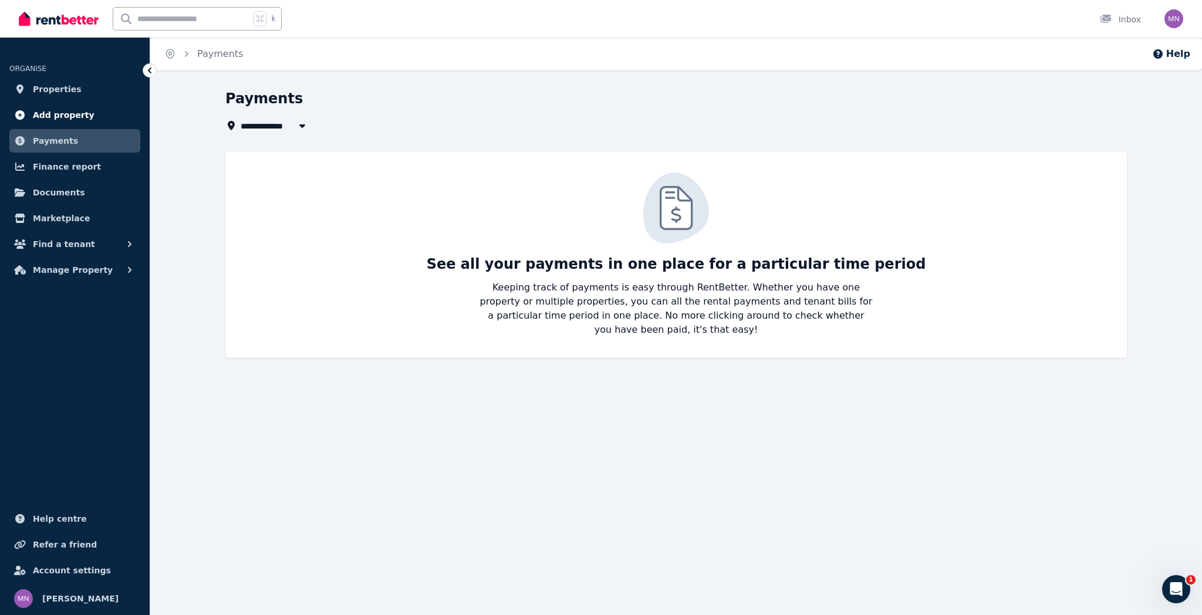
click at [86, 122] on link "Add property" at bounding box center [74, 114] width 131 height 23
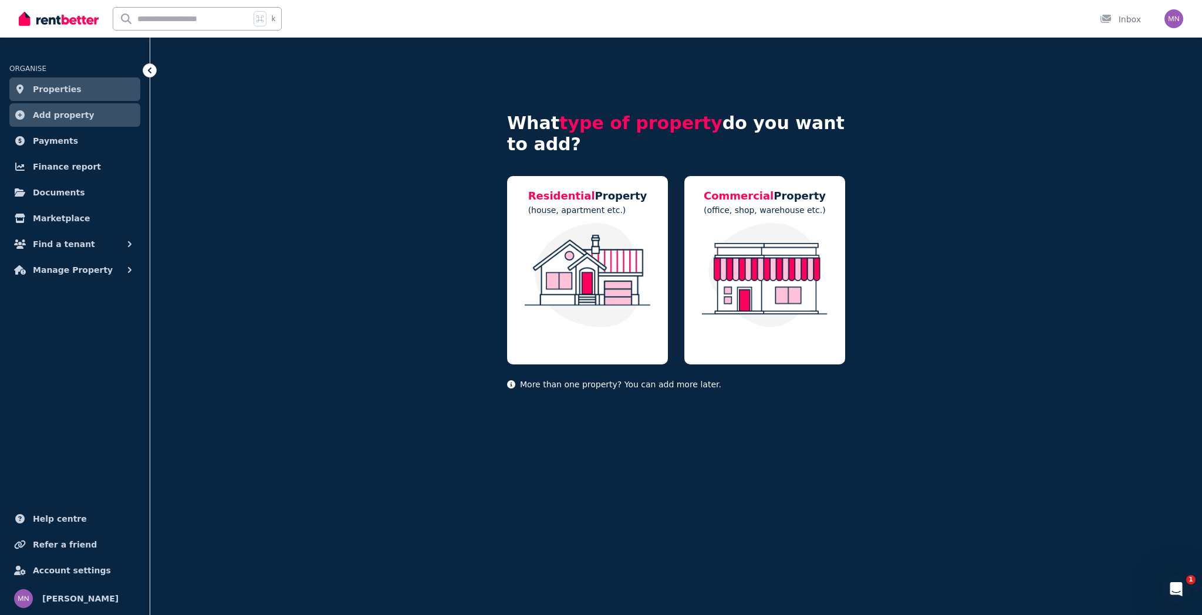
click at [79, 94] on link "Properties" at bounding box center [74, 88] width 131 height 23
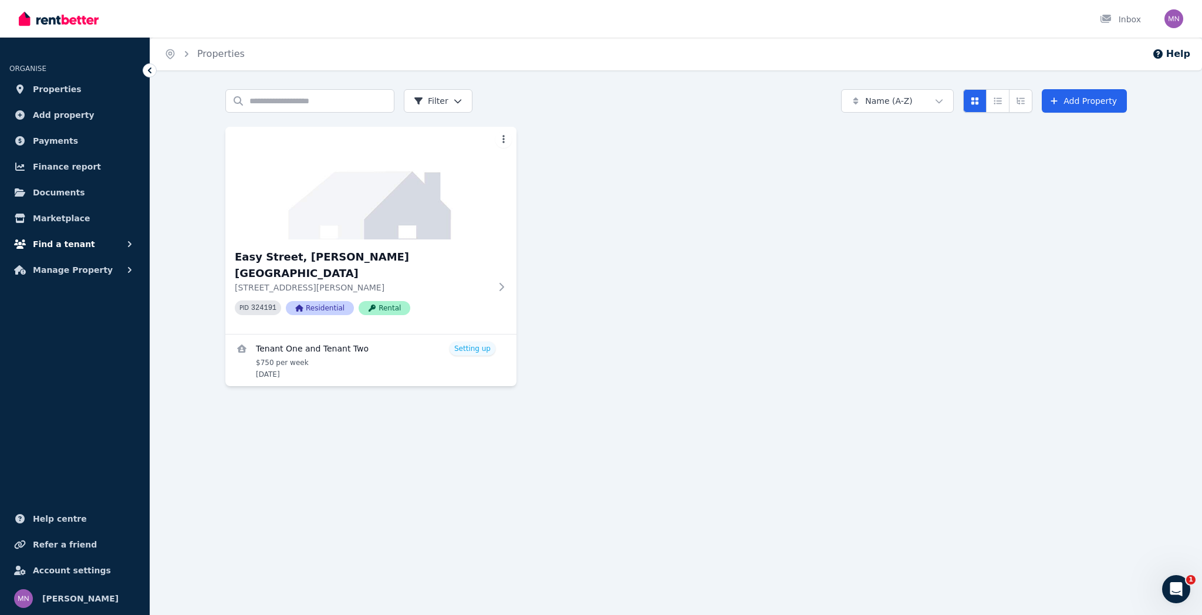
click at [73, 241] on span "Find a tenant" at bounding box center [64, 244] width 62 height 14
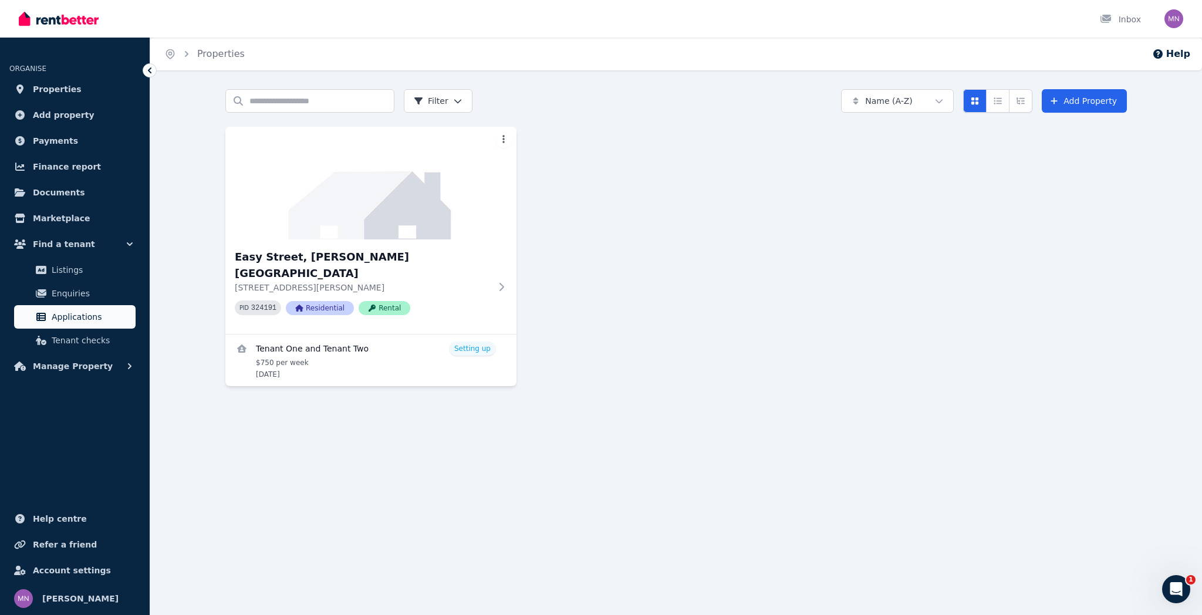
click at [92, 312] on span "Applications" at bounding box center [91, 317] width 79 height 14
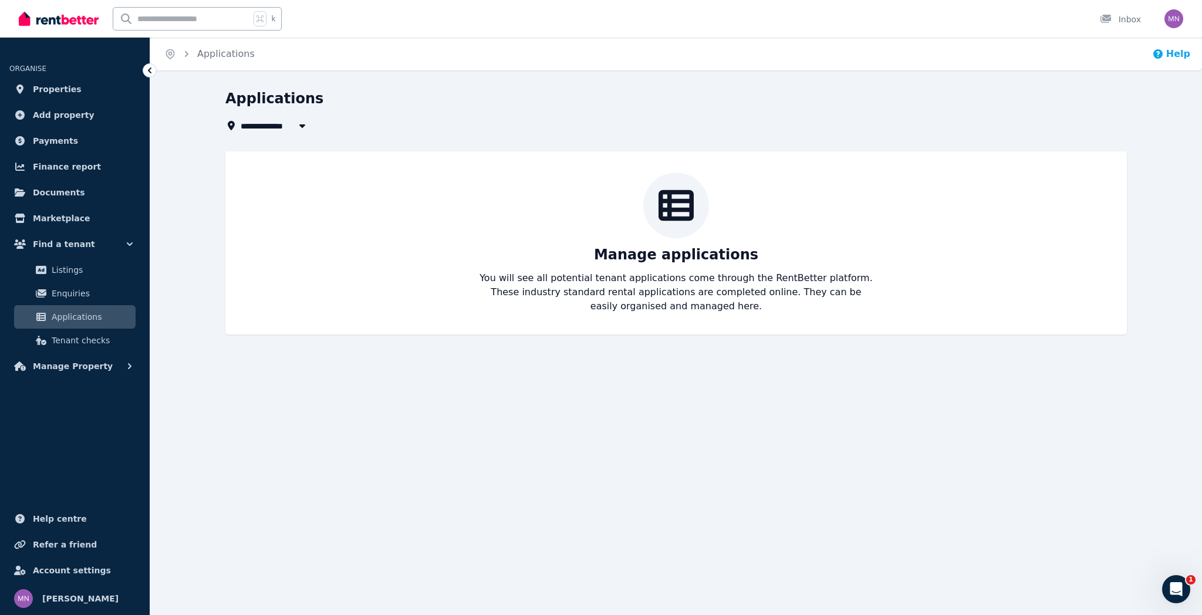
click at [1181, 60] on button "Help" at bounding box center [1171, 54] width 38 height 14
